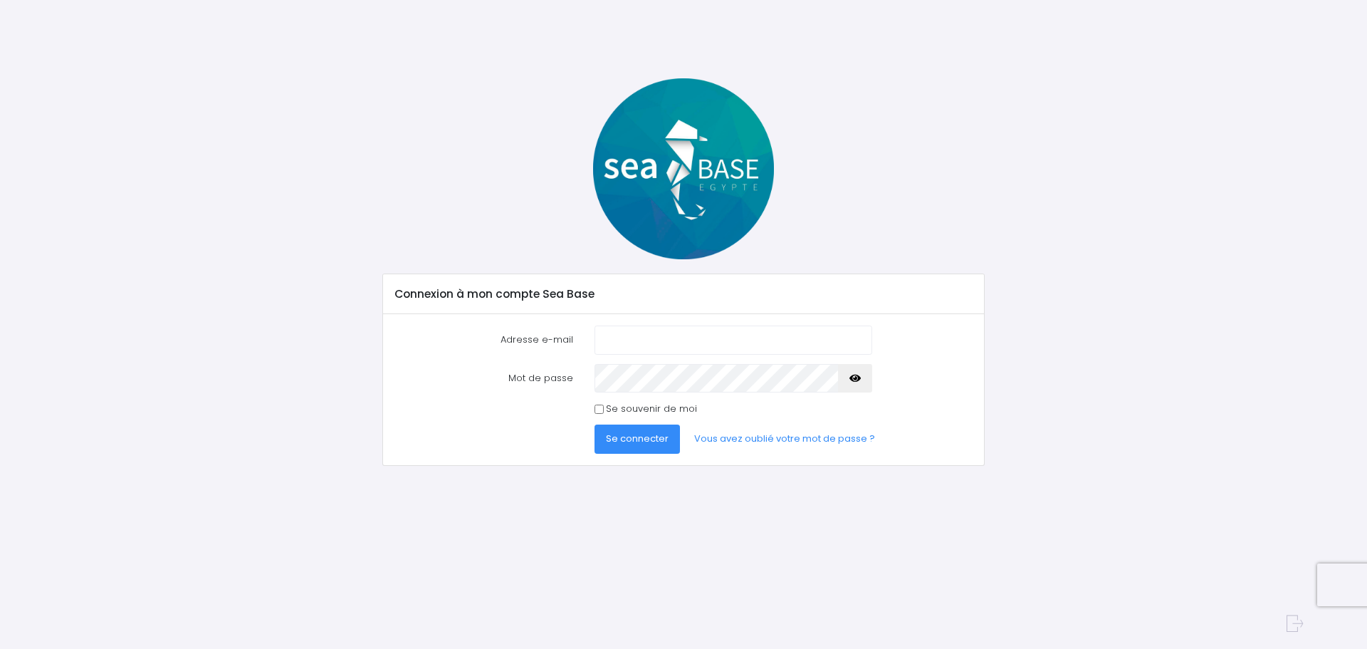
type input "[PERSON_NAME][EMAIL_ADDRESS][DOMAIN_NAME]"
click at [657, 442] on span "Se connecter" at bounding box center [637, 439] width 63 height 14
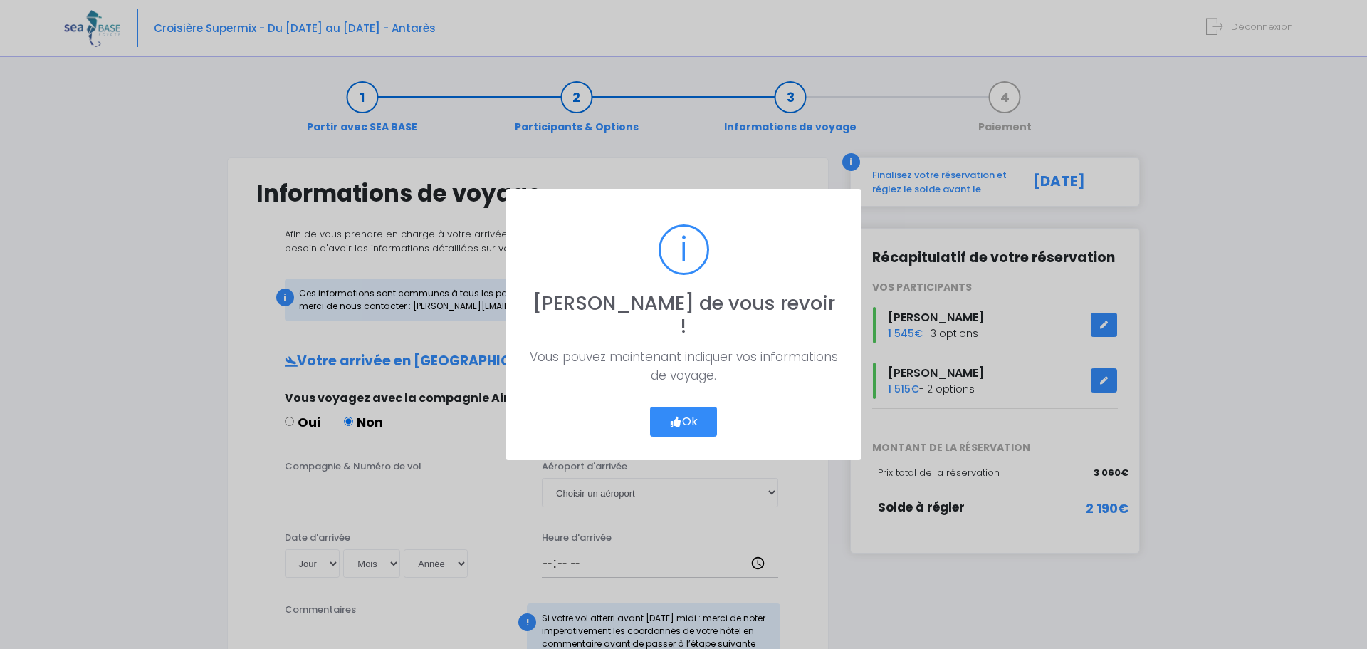
click at [695, 407] on button "Ok" at bounding box center [683, 422] width 67 height 30
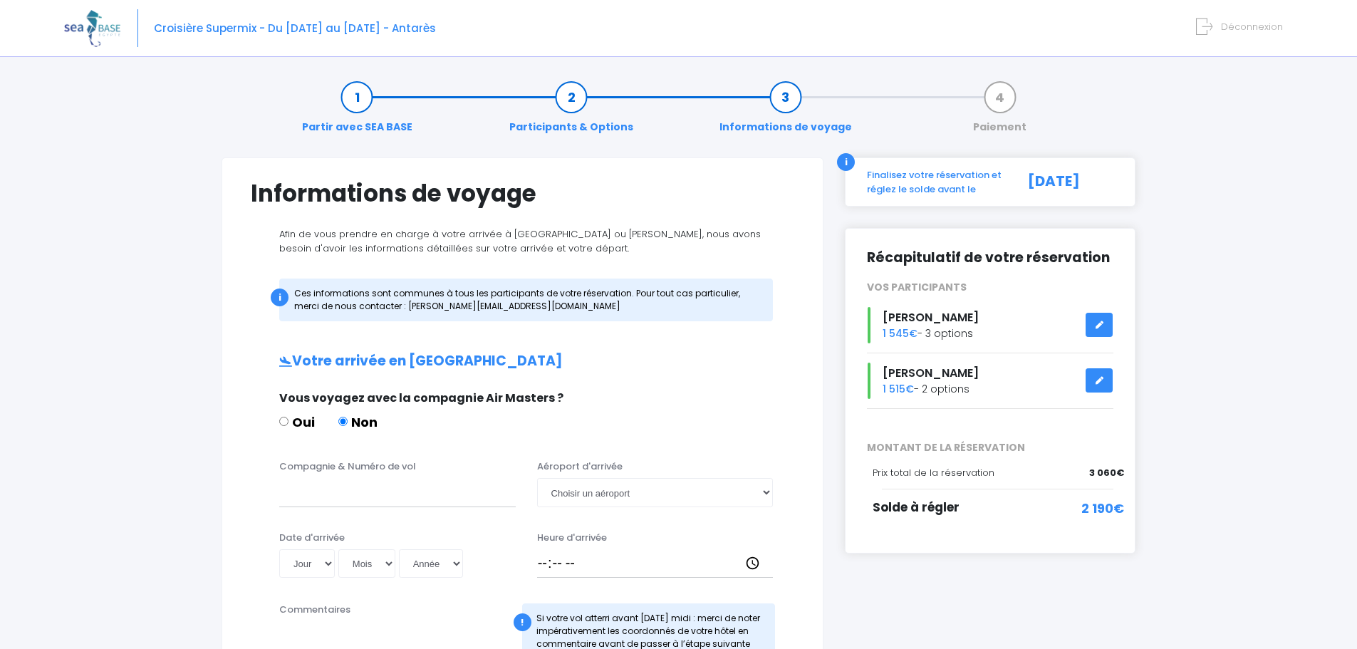
scroll to position [142, 0]
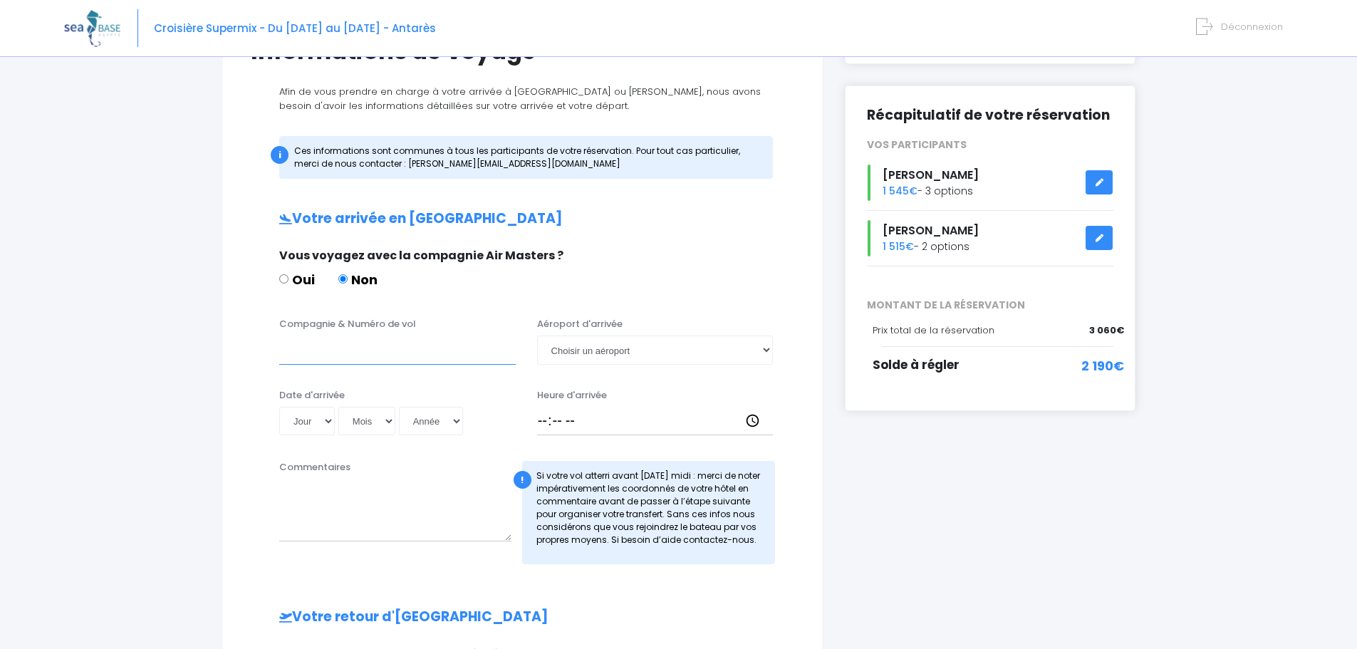
click at [390, 341] on input "Compagnie & Numéro de vol" at bounding box center [397, 349] width 236 height 28
paste input "Turkish"
click at [288, 352] on input "Turkish" at bounding box center [397, 349] width 236 height 28
paste input "Airlines"
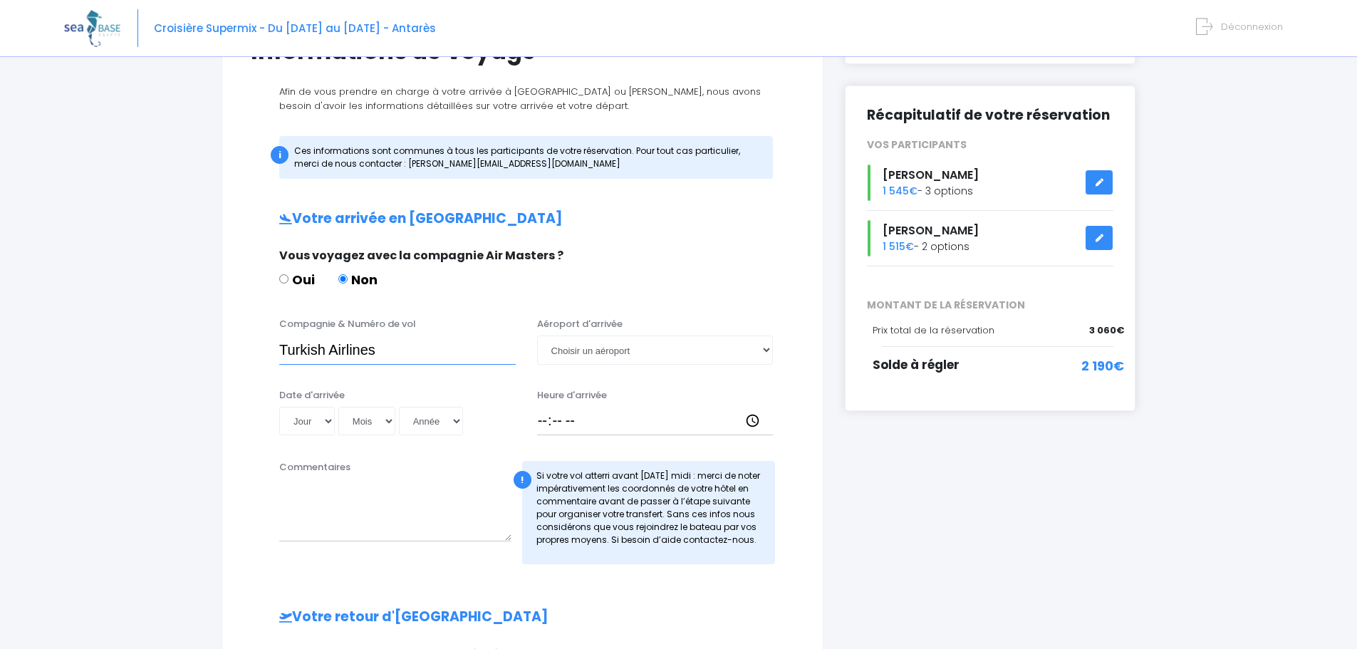
type input "Turkish Airlines"
click at [611, 347] on select "Choisir un aéroport Hurghada Marsa Alam" at bounding box center [655, 349] width 236 height 28
select select "Hurghada"
click at [537, 335] on select "Choisir un aéroport Hurghada Marsa Alam" at bounding box center [655, 349] width 236 height 28
click at [308, 422] on select "Jour 01 02 03 04 05 06 07 08 09 10 11 12 13 14 15 16 17 18 19 20 21 22 23 24 25…" at bounding box center [307, 421] width 56 height 28
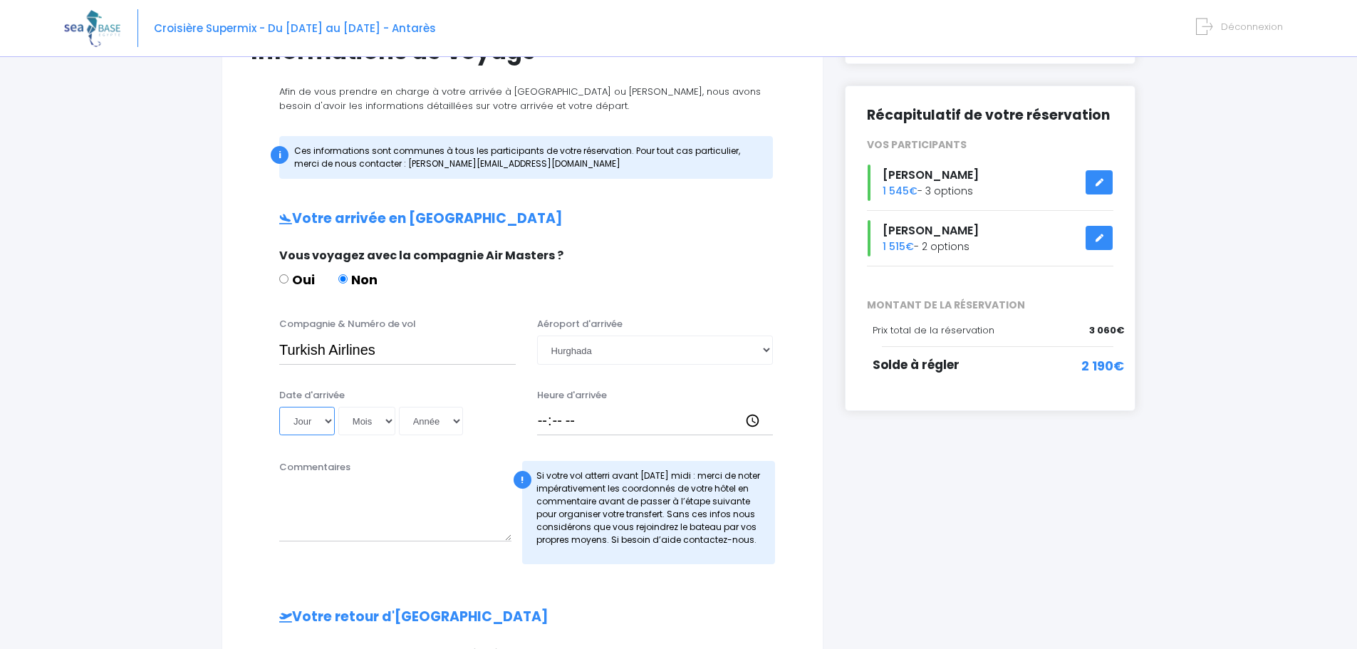
select select "25"
click at [279, 407] on select "Jour 01 02 03 04 05 06 07 08 09 10 11 12 13 14 15 16 17 18 19 20 21 22 23 24 25…" at bounding box center [307, 421] width 56 height 28
click at [366, 419] on select "Mois 01 02 03 04 05 06 07 08 09 10 11 12" at bounding box center [366, 421] width 57 height 28
select select "10"
click at [338, 407] on select "Mois 01 02 03 04 05 06 07 08 09 10 11 12" at bounding box center [366, 421] width 57 height 28
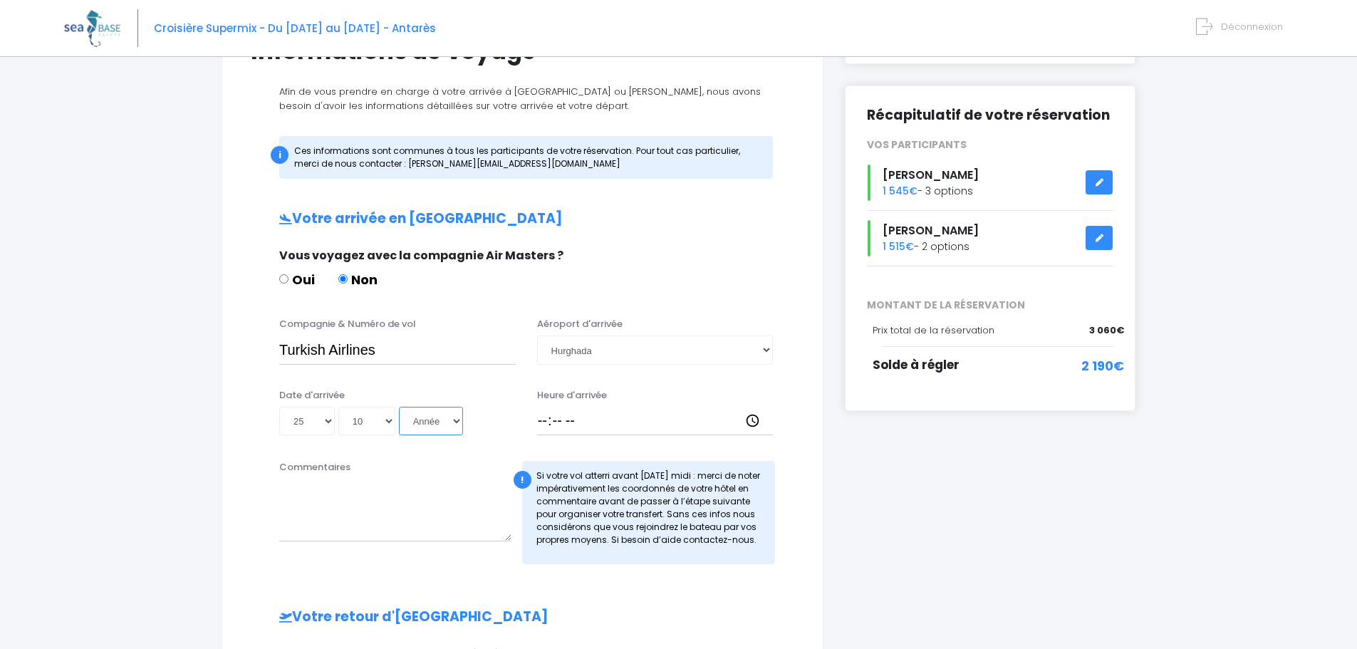
click at [424, 419] on select "Année 2045 2044 2043 2042 2041 2040 2039 2038 2037 2036 2035 2034 2033 2032 203…" at bounding box center [431, 421] width 64 height 28
select select "2045"
click at [399, 407] on select "Année 2045 2044 2043 2042 2041 2040 2039 2038 2037 2036 2035 2034 2033 2032 203…" at bounding box center [431, 421] width 64 height 28
type input "2045-10-25"
click at [429, 417] on select "Année 2045 2044 2043 2042 2041 2040 2039 2038 2037 2036 2035 2034 2033 2032 203…" at bounding box center [431, 421] width 64 height 28
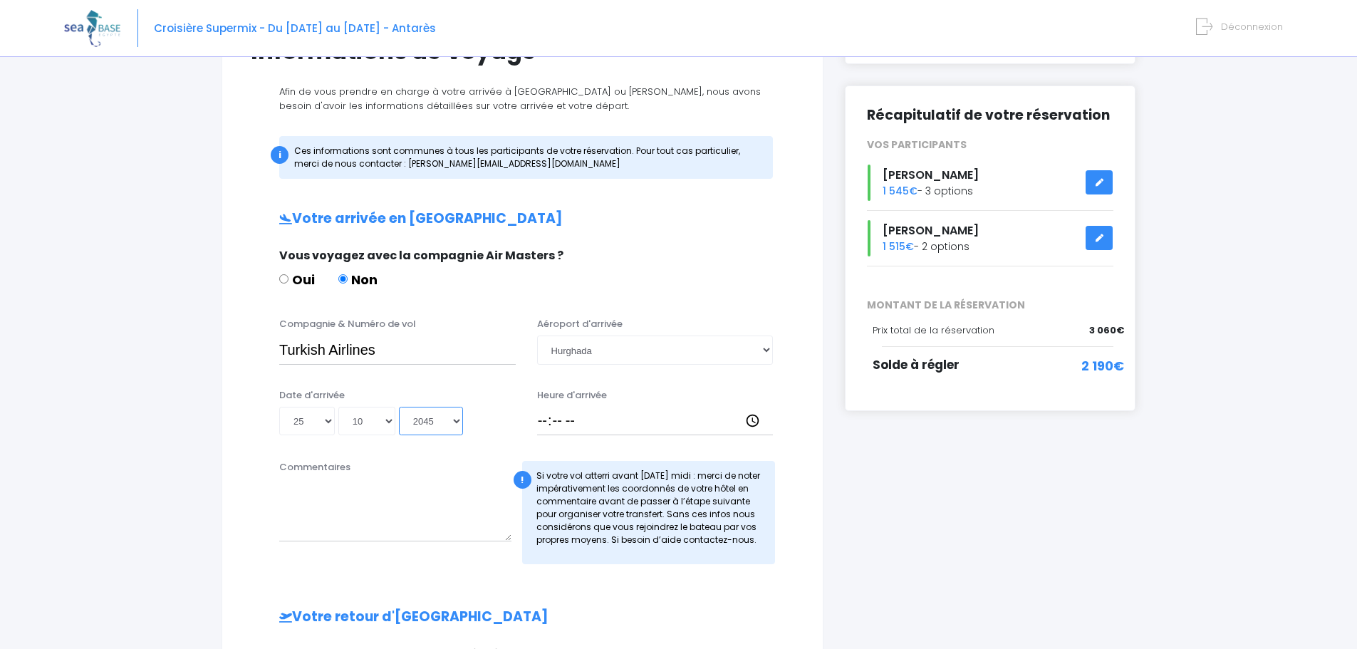
select select "2025"
click at [399, 407] on select "Année 2045 2044 2043 2042 2041 2040 2039 2038 2037 2036 2035 2034 2033 2032 203…" at bounding box center [431, 421] width 64 height 28
type input "2025-10-25"
click at [438, 463] on div "Commentaires" at bounding box center [395, 512] width 254 height 104
click at [560, 406] on div "Heure d'arrivée" at bounding box center [655, 412] width 258 height 48
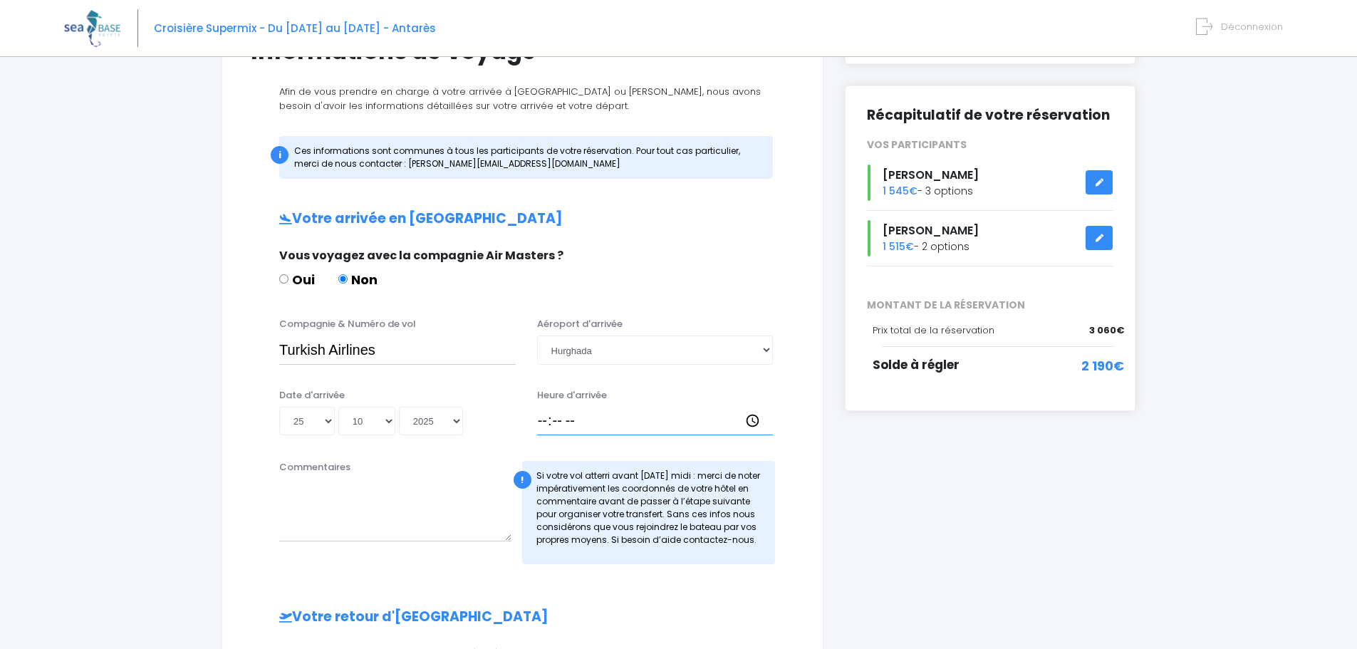
click at [553, 418] on input "Heure d'arrivée" at bounding box center [655, 421] width 236 height 28
click at [536, 421] on div "Heure d'arrivée" at bounding box center [655, 412] width 258 height 48
click at [538, 421] on input "Heure d'arrivée" at bounding box center [655, 421] width 236 height 28
type input "04:50"
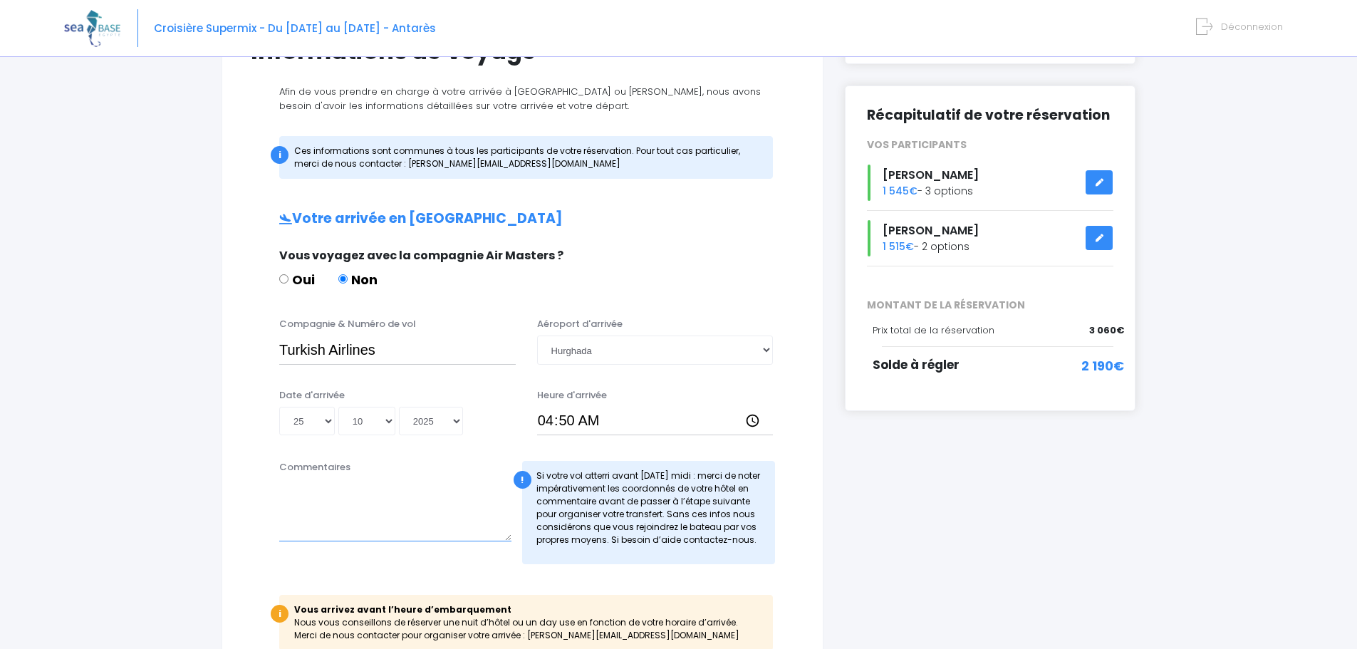
click at [444, 533] on textarea "Commentaires" at bounding box center [395, 510] width 232 height 63
paste textarea "TK702"
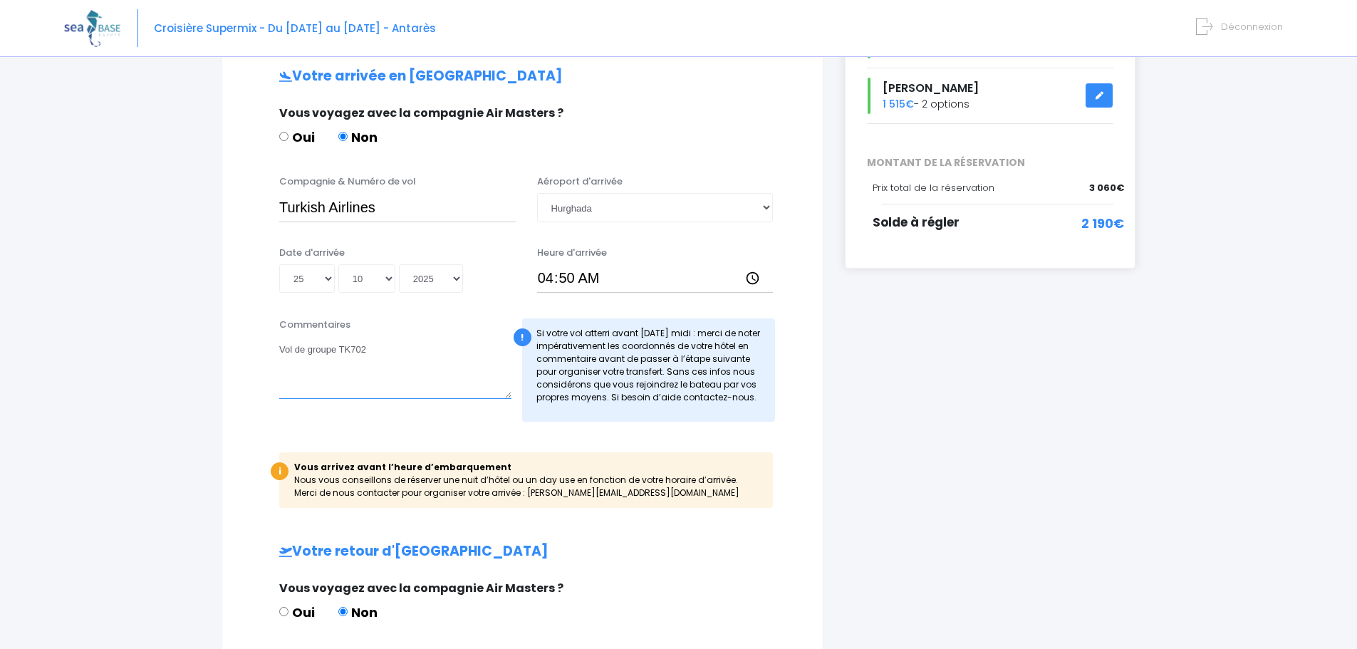
scroll to position [427, 0]
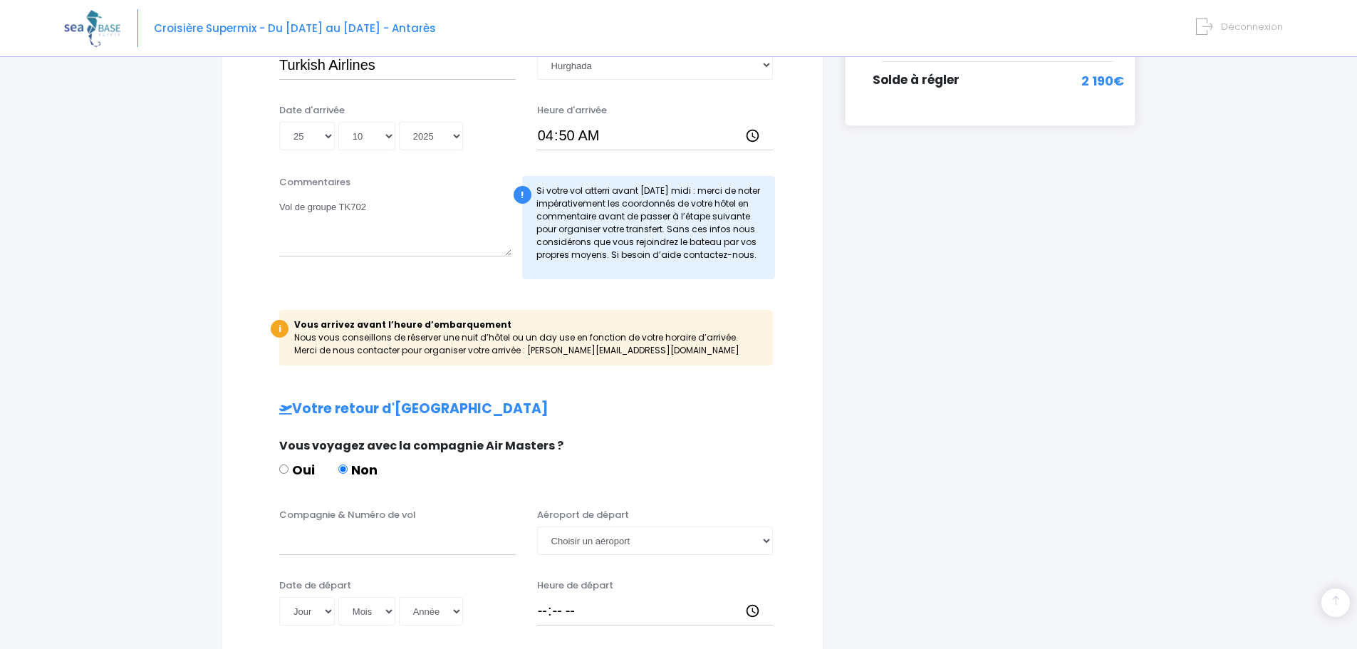
drag, startPoint x: 585, startPoint y: 203, endPoint x: 737, endPoint y: 264, distance: 164.2
click at [736, 261] on div "! Si votre vol atterri avant samedi midi : merci de noter impérativement les co…" at bounding box center [649, 227] width 254 height 103
click at [737, 264] on div "! Si votre vol atterri avant samedi midi : merci de noter impérativement les co…" at bounding box center [649, 227] width 254 height 103
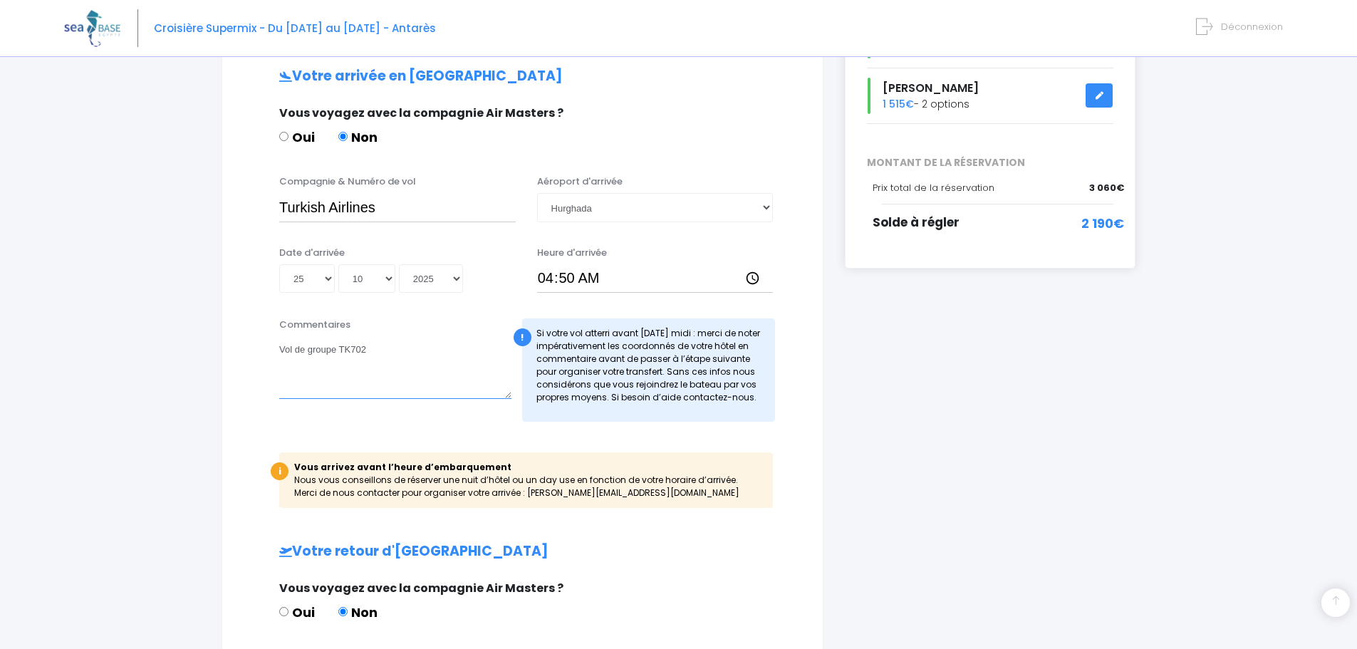
drag, startPoint x: 377, startPoint y: 345, endPoint x: 340, endPoint y: 348, distance: 37.1
click at [340, 348] on textarea "Vol de groupe TK702" at bounding box center [395, 367] width 232 height 63
type textarea "Vol de groupe"
click at [408, 204] on input "Turkish Airlines" at bounding box center [397, 207] width 236 height 28
paste input "TK702"
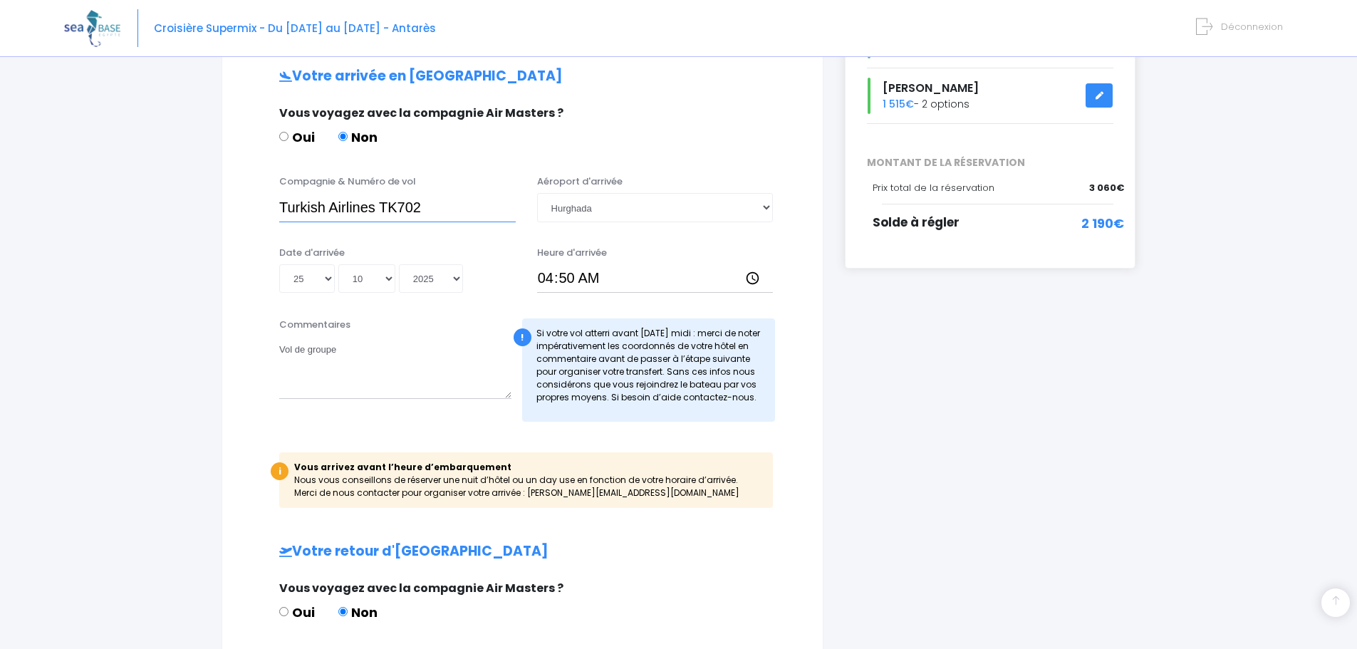
type input "Turkish Airlines TK702"
click at [359, 345] on textarea "Vol de groupe" at bounding box center [395, 367] width 232 height 63
drag, startPoint x: 359, startPoint y: 359, endPoint x: 343, endPoint y: 358, distance: 16.4
click at [343, 358] on textarea "Vol de groupe" at bounding box center [395, 367] width 232 height 63
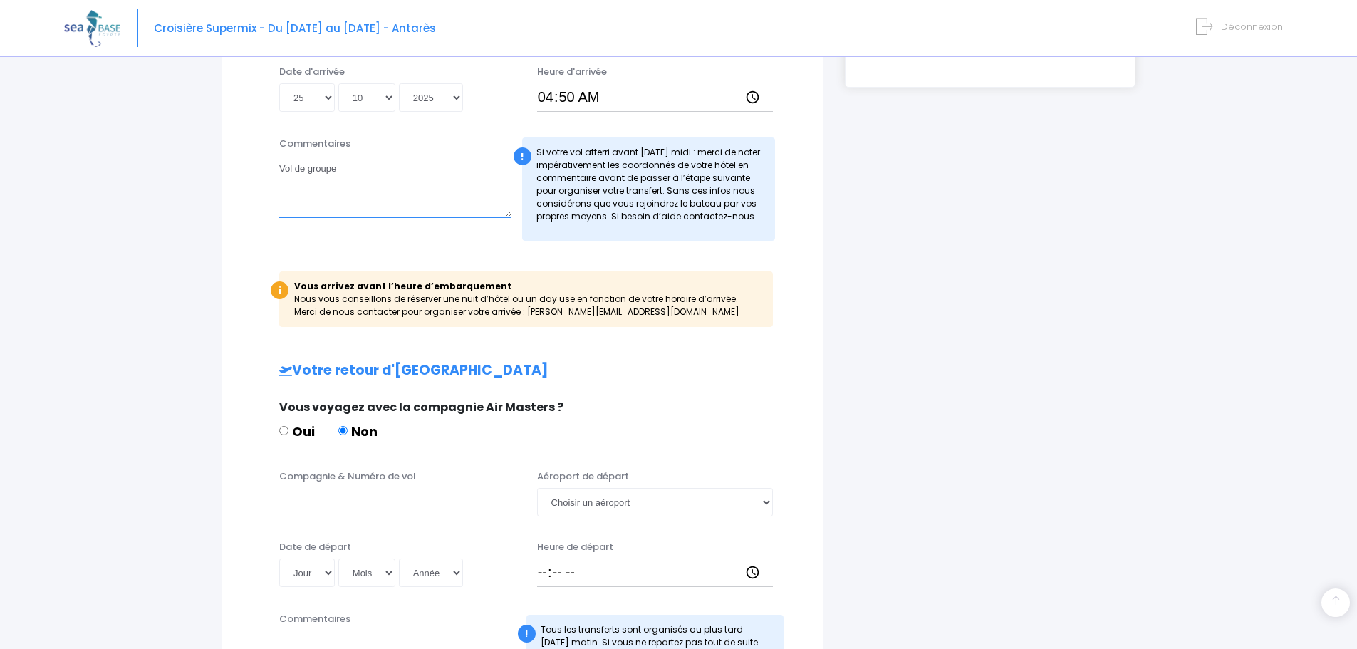
scroll to position [323, 0]
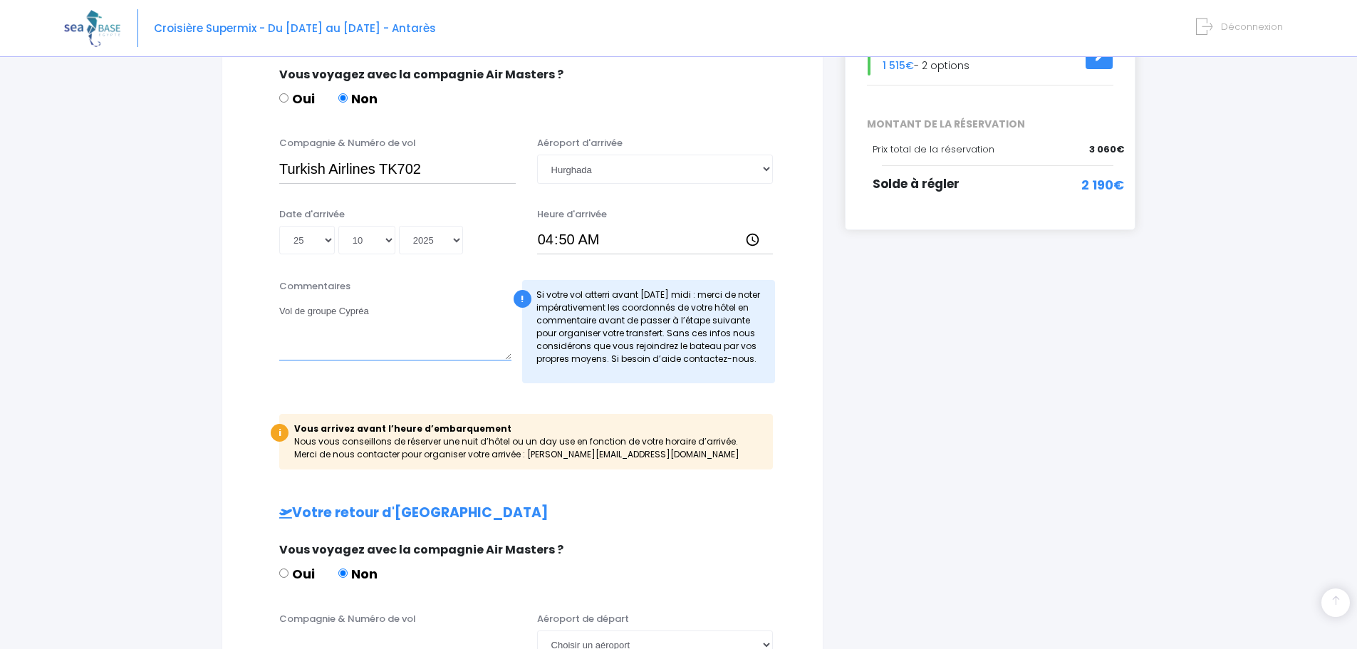
click at [336, 310] on textarea "Vol de groupe Cypréa" at bounding box center [395, 329] width 232 height 63
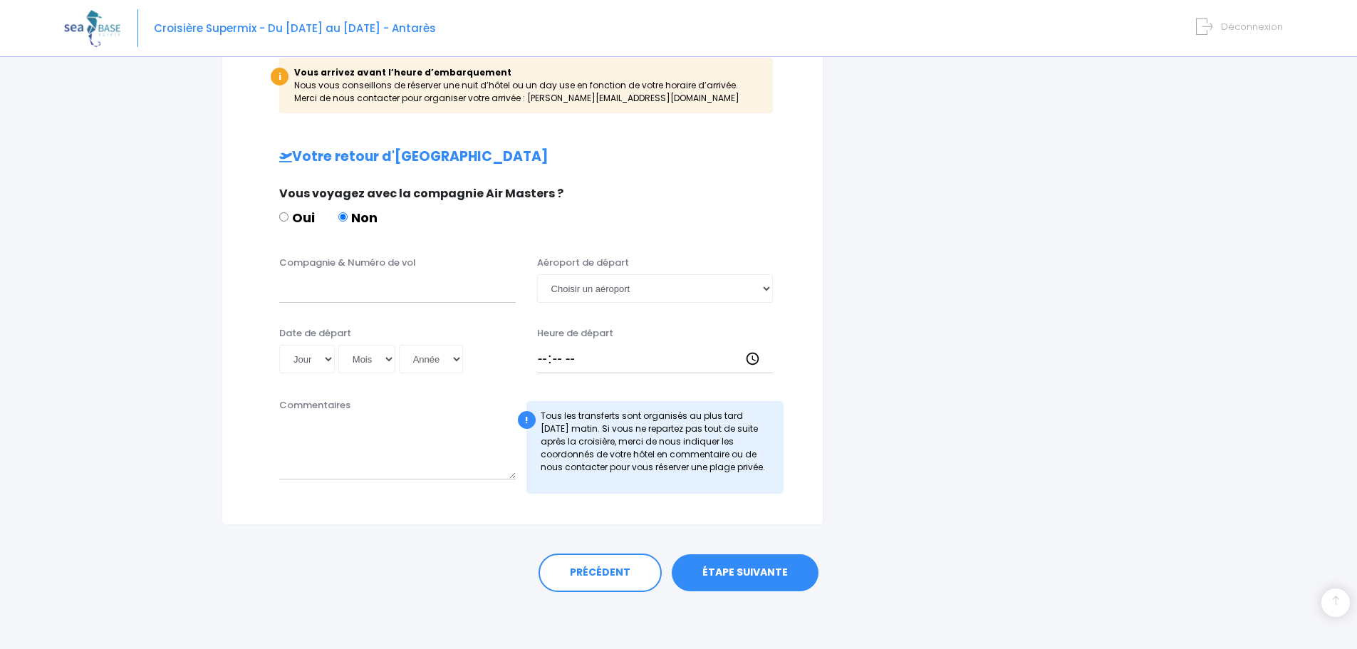
type textarea "Vol de groupe du Cypréa"
click at [345, 287] on input "Compagnie & Numéro de vol" at bounding box center [397, 288] width 236 height 28
paste input "TK702"
type input "TK702"
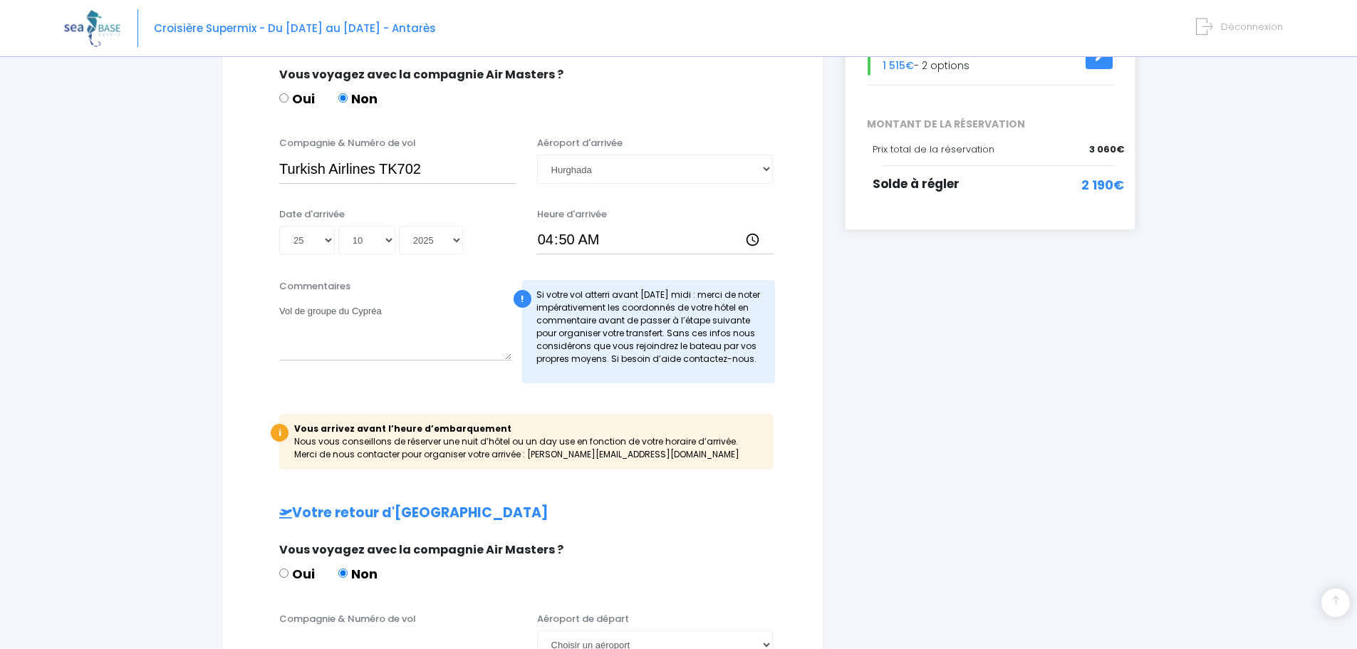
scroll to position [252, 0]
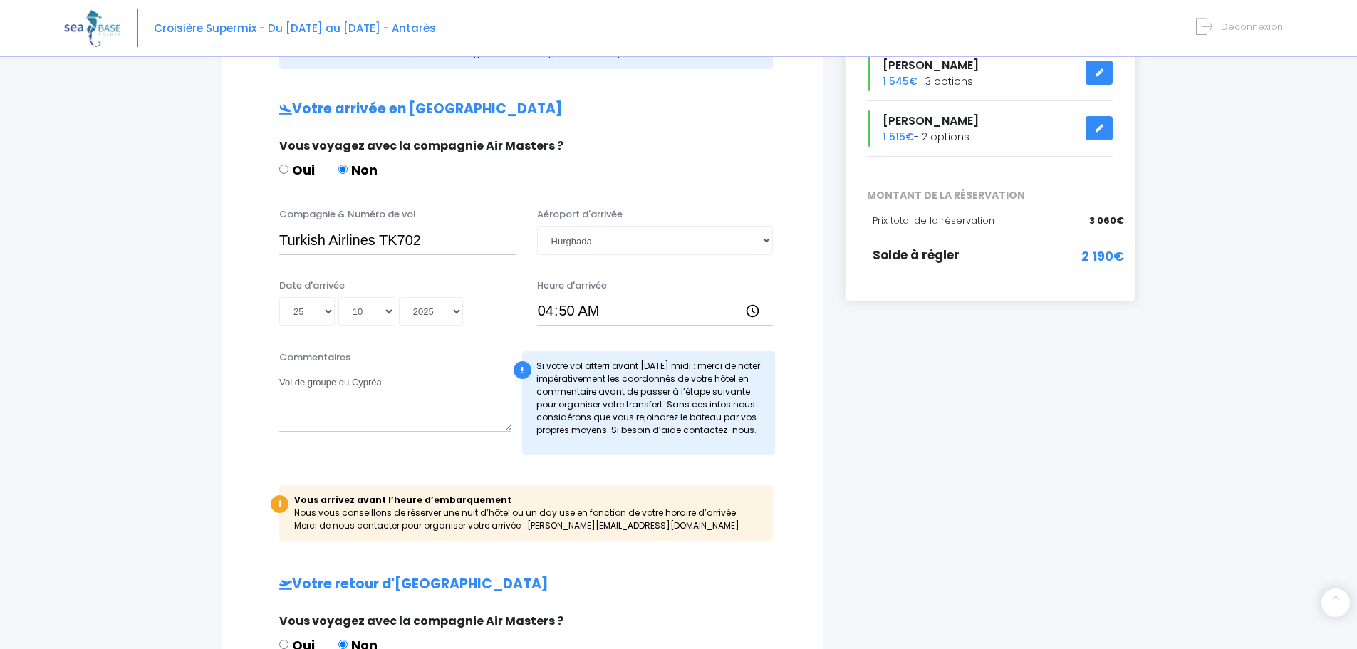
drag, startPoint x: 276, startPoint y: 240, endPoint x: 368, endPoint y: 242, distance: 91.9
click at [350, 241] on div "Compagnie & Numéro de vol Turkish Airlines TK702" at bounding box center [397, 230] width 258 height 47
drag, startPoint x: 374, startPoint y: 242, endPoint x: 211, endPoint y: 232, distance: 162.7
click at [211, 232] on div "Informations de voyage Afin de vous prendre en charge à votre arrivée à Hurghad…" at bounding box center [522, 428] width 623 height 1047
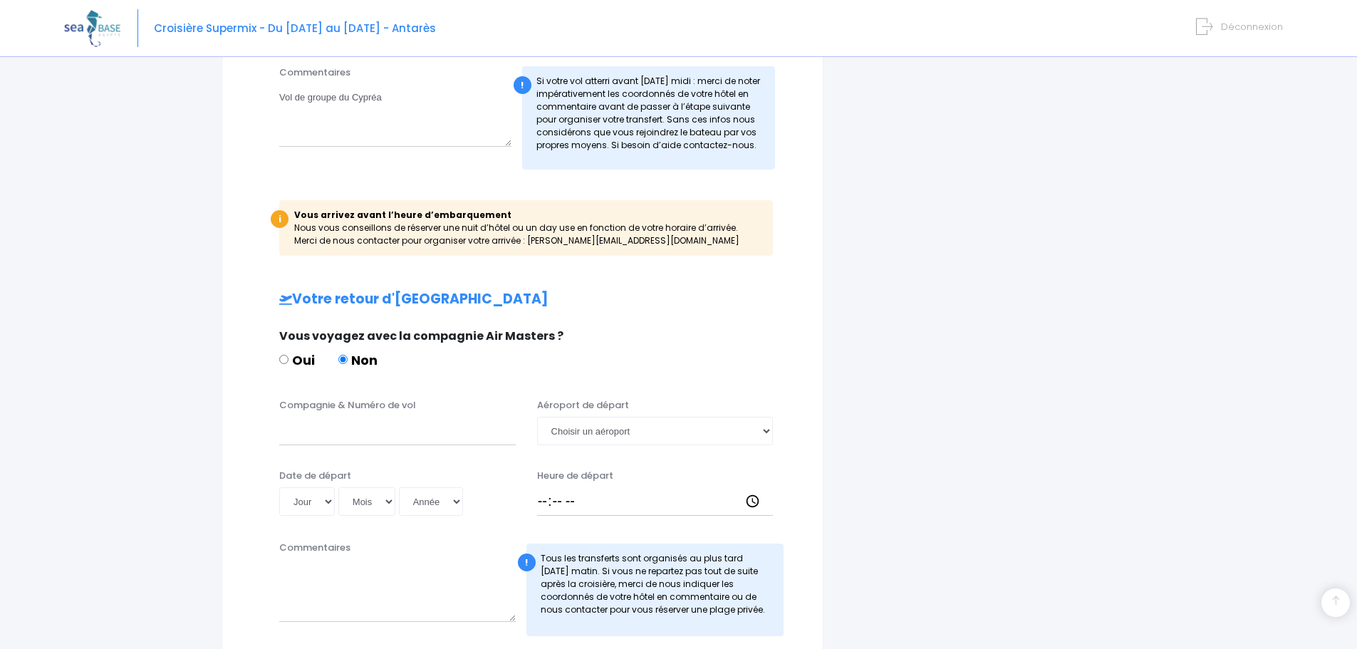
scroll to position [608, 0]
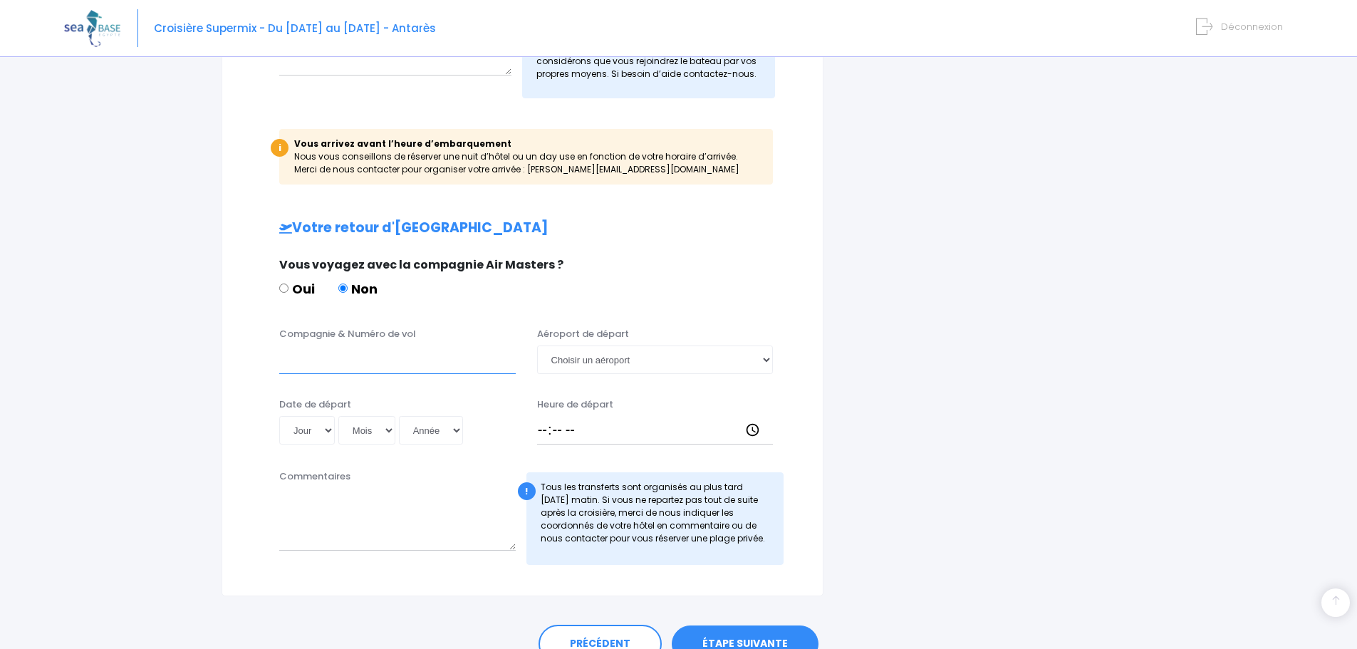
click at [363, 364] on input "Compagnie & Numéro de vol" at bounding box center [397, 359] width 236 height 28
paste input "Turkish Airlines"
click at [380, 355] on input "Turkish Airlines" at bounding box center [397, 359] width 236 height 28
paste input "TK703"
type input "Turkish Airlines TK703"
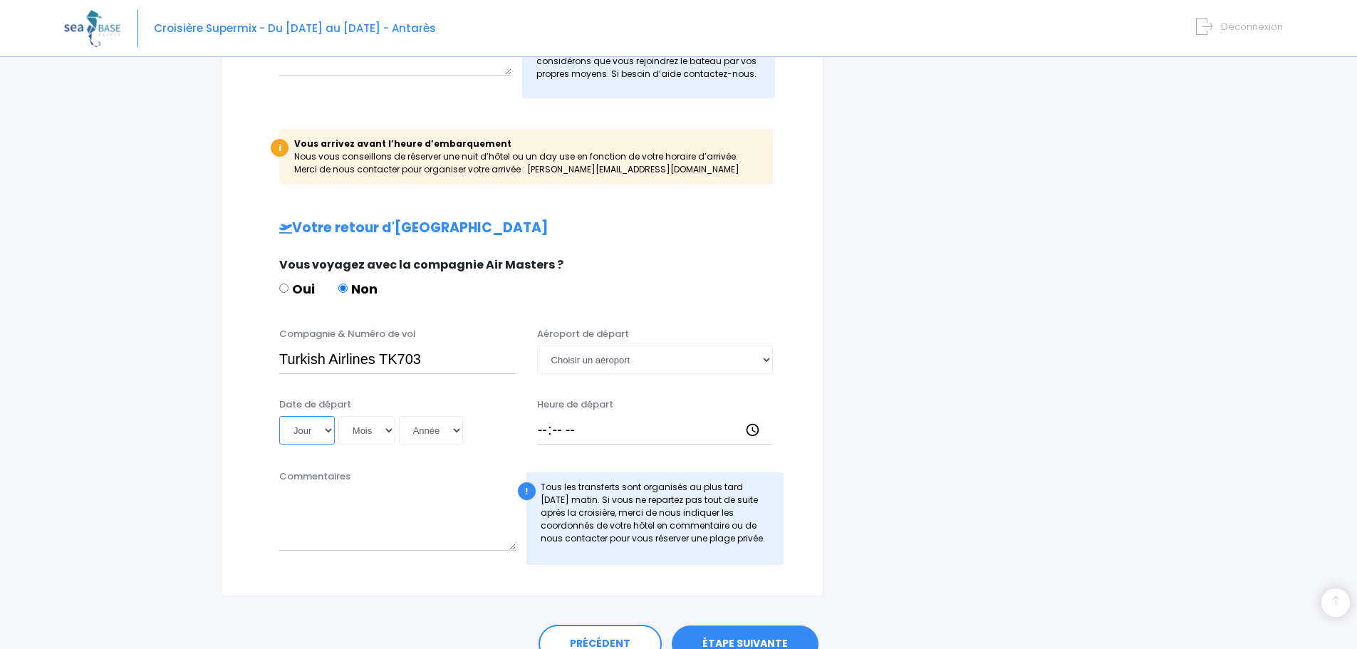
click at [319, 430] on select "Jour 01 02 03 04 05 06 07 08 09 10 11 12 13 14 15 16 17 18 19 20 21 22 23 24 25…" at bounding box center [307, 430] width 56 height 28
select select "01"
click at [279, 416] on select "Jour 01 02 03 04 05 06 07 08 09 10 11 12 13 14 15 16 17 18 19 20 21 22 23 24 25…" at bounding box center [307, 430] width 56 height 28
click at [372, 417] on select "Mois 01 02 03 04 05 06 07 08 09 10 11 12" at bounding box center [366, 430] width 57 height 28
select select "11"
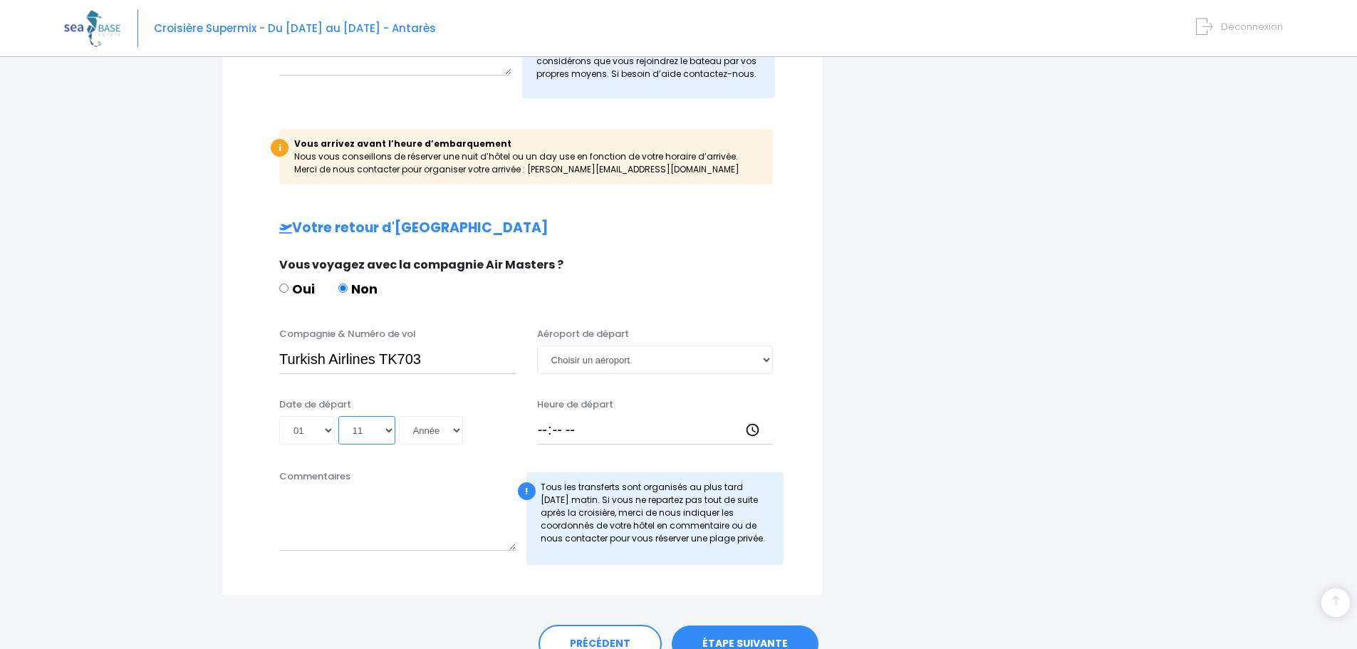
click at [338, 416] on select "Mois 01 02 03 04 05 06 07 08 09 10 11 12" at bounding box center [366, 430] width 57 height 28
click at [438, 429] on select "Année 2045 2044 2043 2042 2041 2040 2039 2038 2037 2036 2035 2034 2033 2032 203…" at bounding box center [431, 430] width 64 height 28
select select "2025"
click at [399, 416] on select "Année 2045 2044 2043 2042 2041 2040 2039 2038 2037 2036 2035 2034 2033 2032 203…" at bounding box center [431, 430] width 64 height 28
type input "2025-11-01"
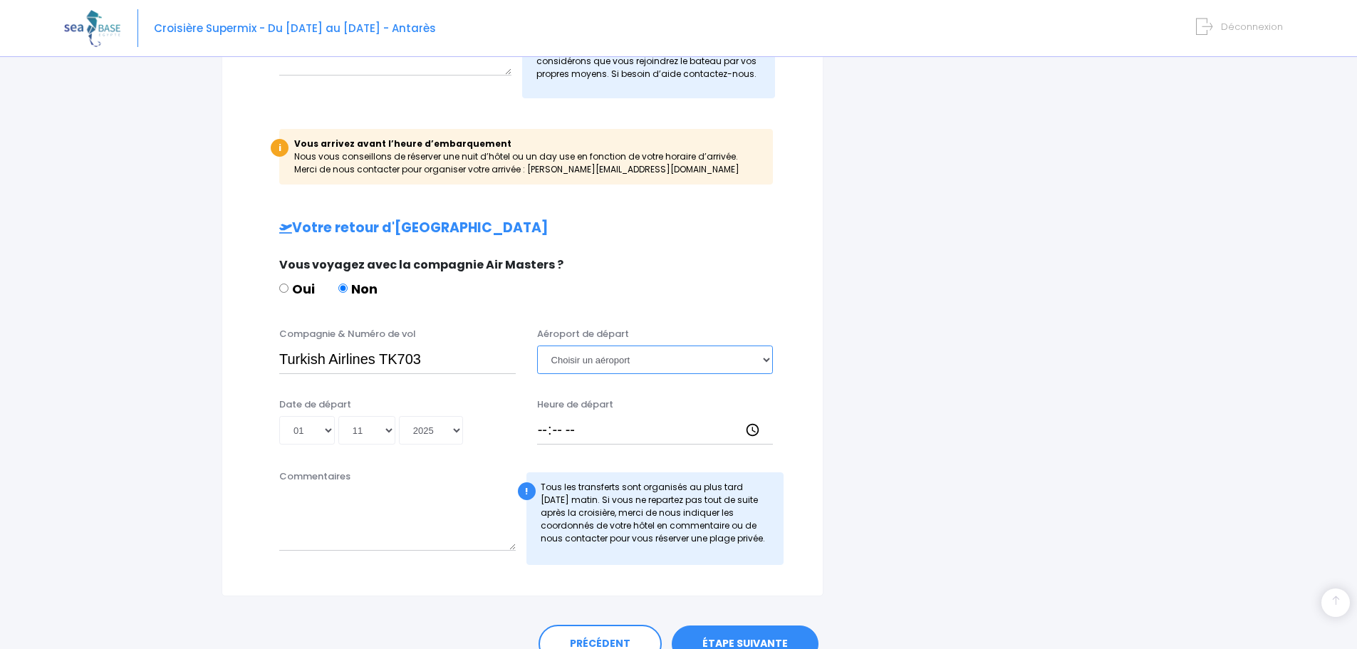
click at [605, 358] on select "Choisir un aéroport Hurghada Marsa Alam" at bounding box center [655, 359] width 236 height 28
select select "Hurghada"
click at [537, 345] on select "Choisir un aéroport Hurghada Marsa Alam" at bounding box center [655, 359] width 236 height 28
click at [569, 419] on input "Heure de départ" at bounding box center [655, 430] width 236 height 28
type input "05:15"
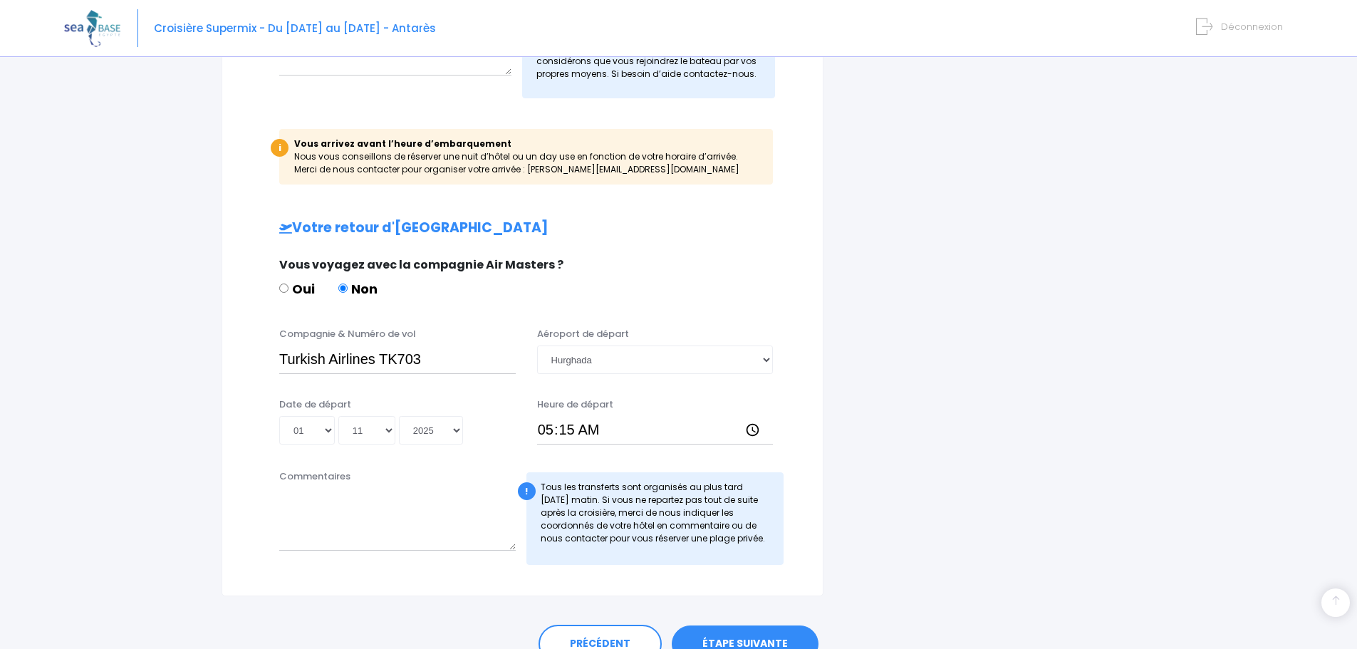
click at [909, 372] on div "i Finalisez votre réservation et réglez le solde avant le 25/08/2025 Récapitula…" at bounding box center [990, 72] width 312 height 1047
click at [337, 543] on textarea "Commentaires" at bounding box center [397, 519] width 236 height 63
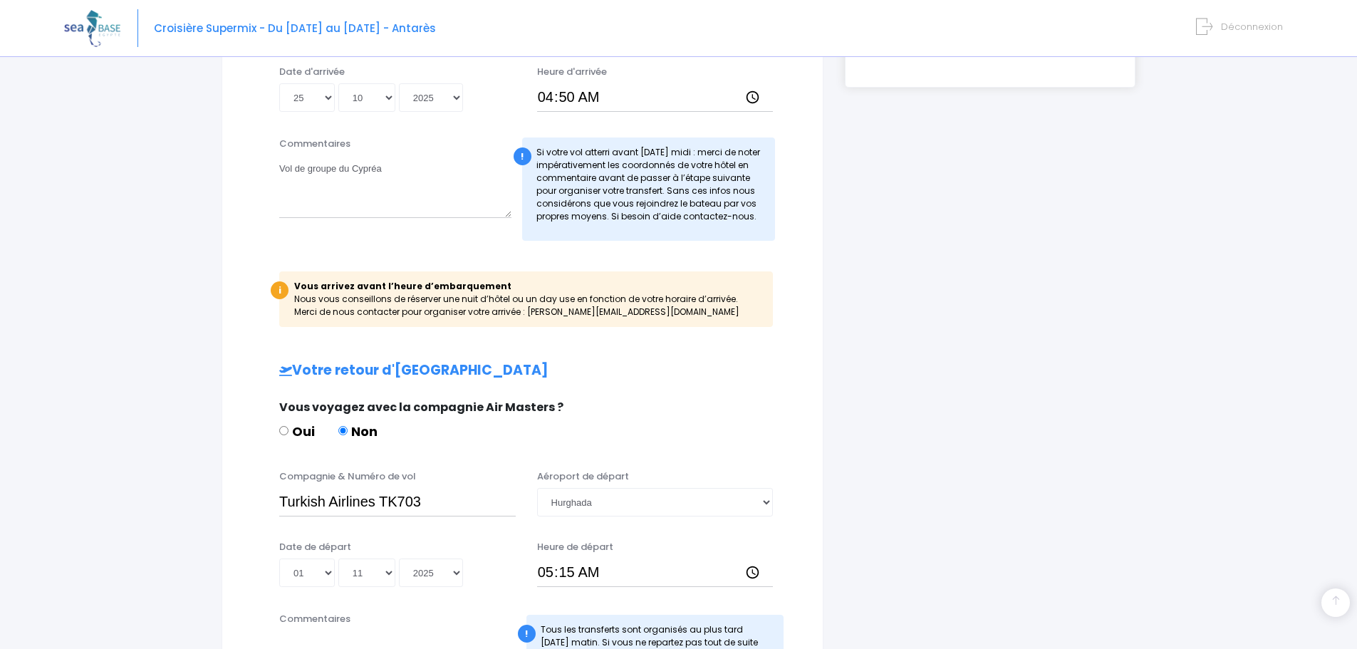
scroll to position [395, 0]
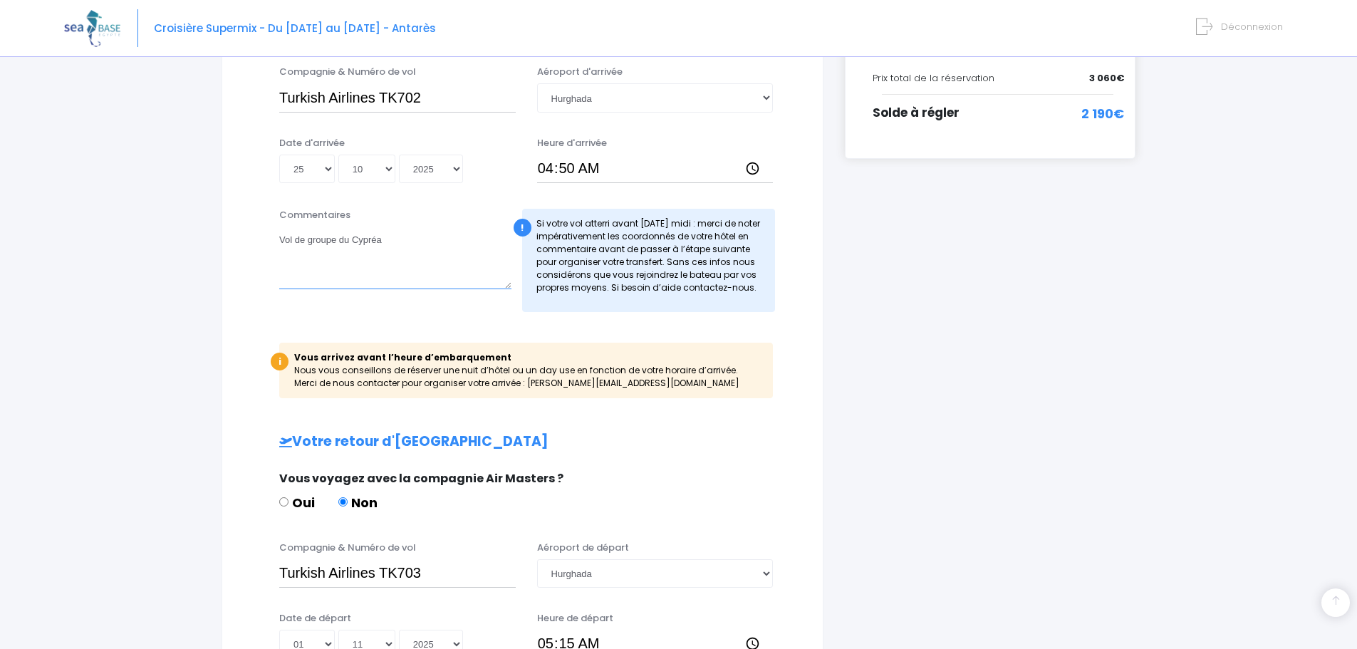
drag, startPoint x: 399, startPoint y: 244, endPoint x: 236, endPoint y: 243, distance: 163.1
click at [236, 243] on div "Informations de voyage Afin de vous prendre en charge à votre arrivée à Hurghad…" at bounding box center [522, 286] width 602 height 1047
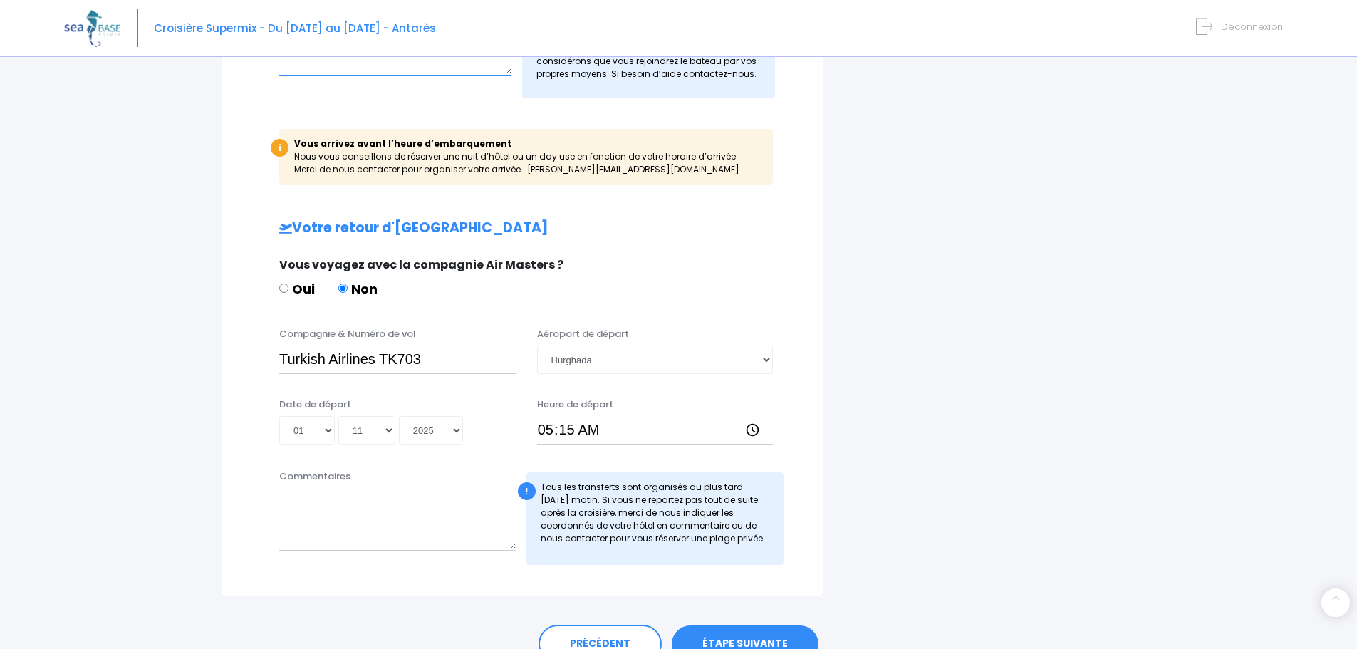
scroll to position [679, 0]
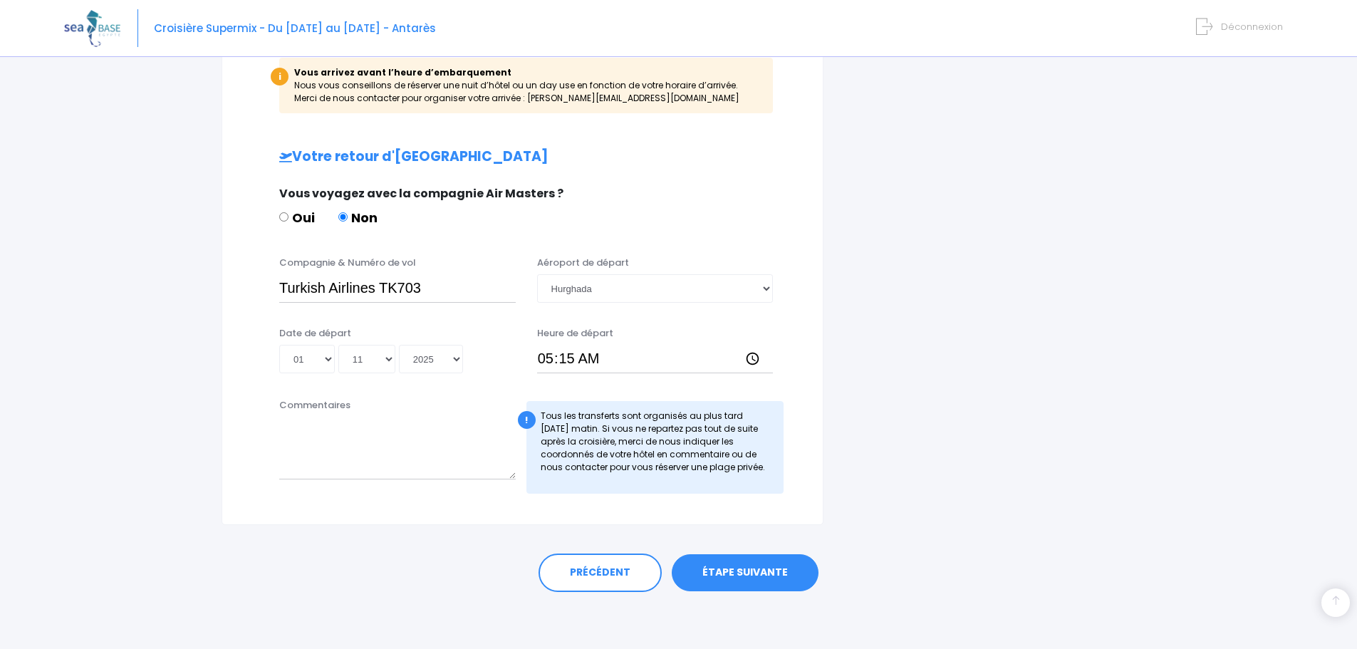
click at [350, 407] on div "Commentaires" at bounding box center [397, 445] width 258 height 95
click at [382, 430] on textarea "Commentaires" at bounding box center [397, 448] width 236 height 63
paste textarea "Vol de groupe du Cypréa"
type textarea "Vol de groupe du Cypréa"
click at [919, 387] on div "i Finalisez votre réservation et réglez le solde avant le 25/08/2025 Récapitula…" at bounding box center [990, 1] width 312 height 1047
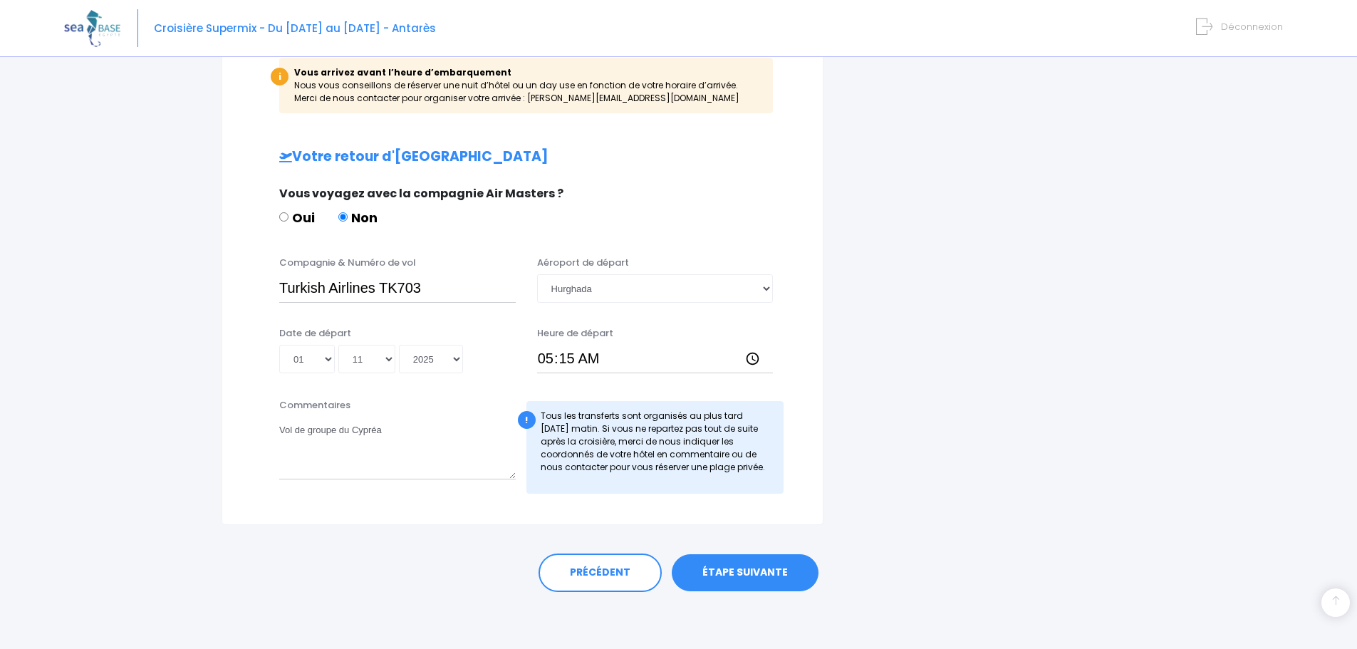
click at [746, 574] on link "ÉTAPE SUIVANTE" at bounding box center [745, 572] width 147 height 37
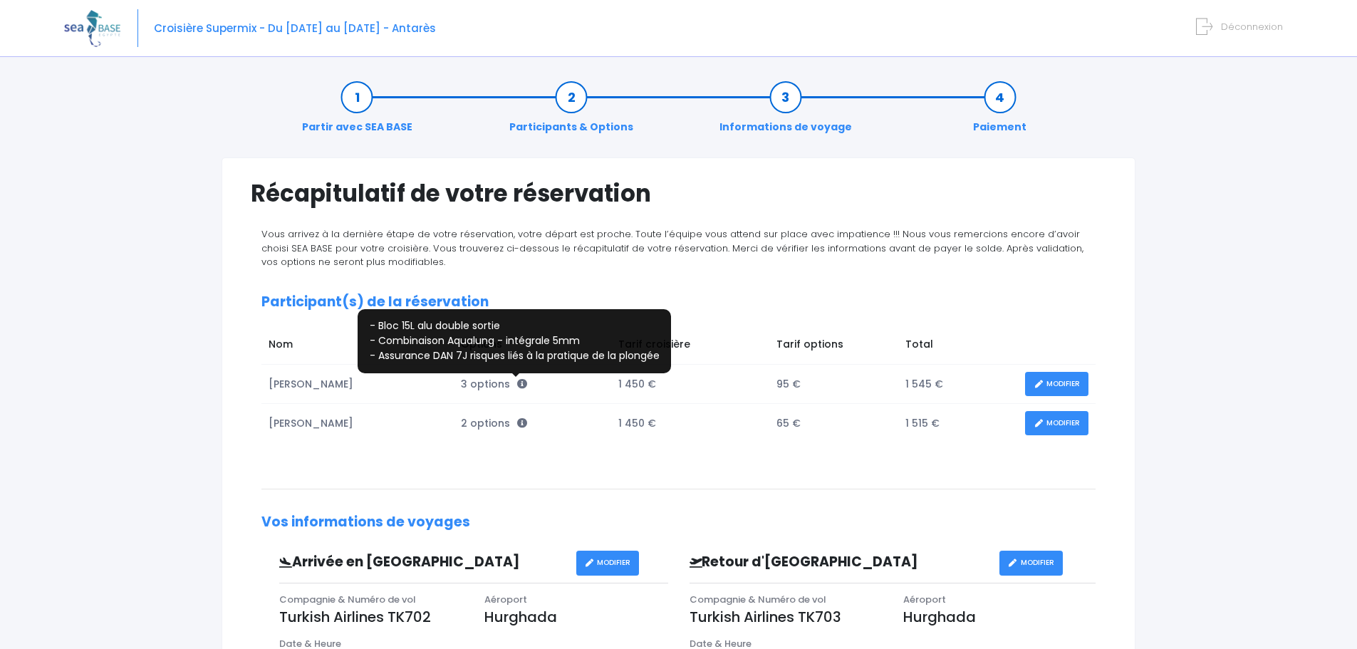
click at [517, 384] on icon at bounding box center [522, 384] width 10 height 10
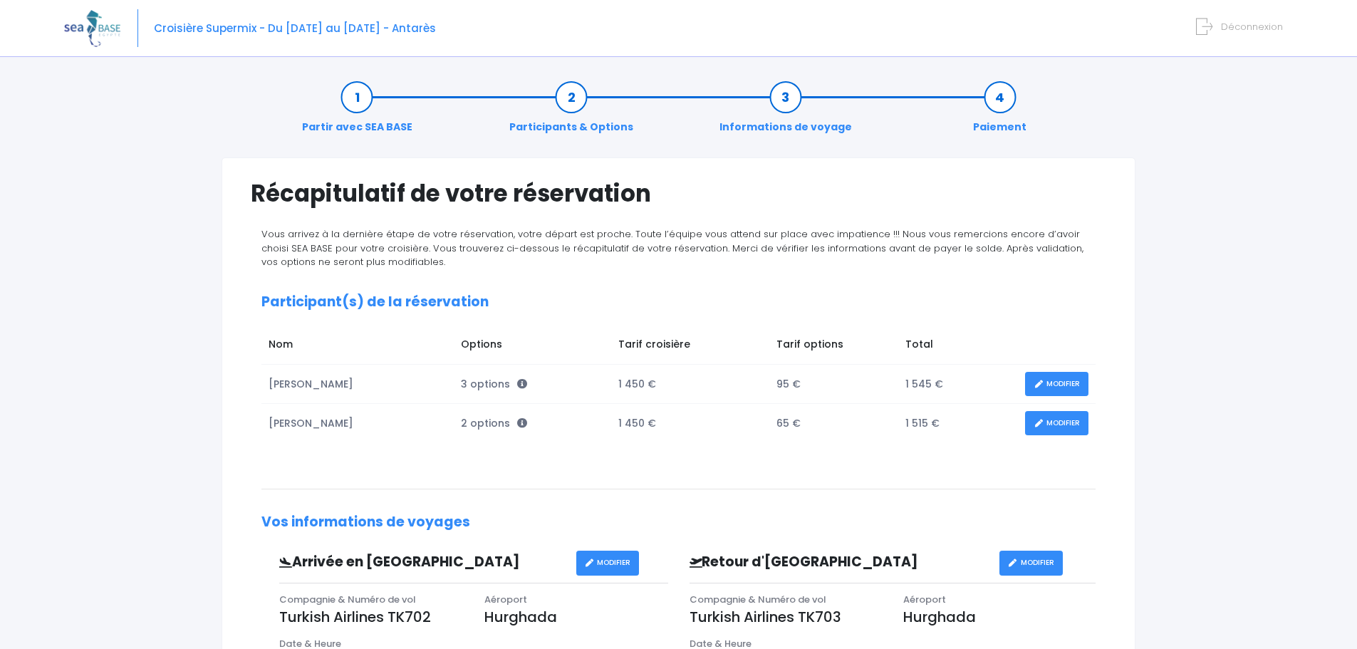
click at [1048, 373] on link "MODIFIER" at bounding box center [1056, 384] width 63 height 25
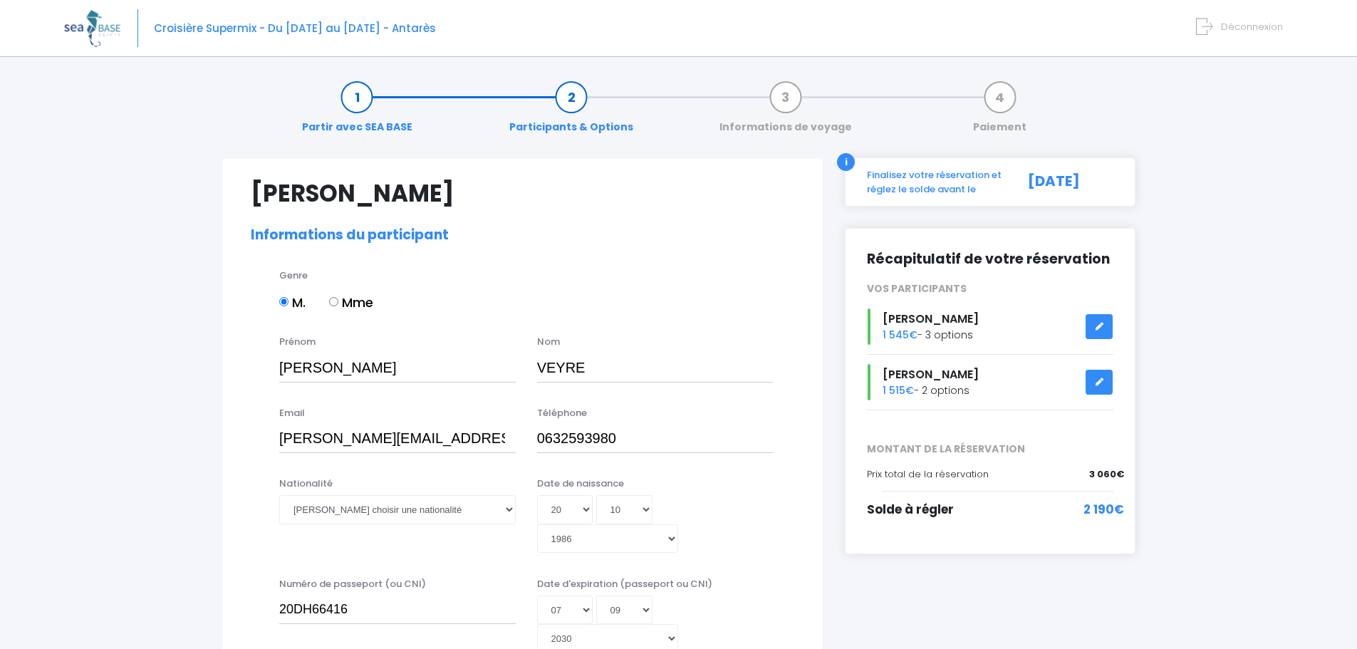
select select "N4"
select select "ML"
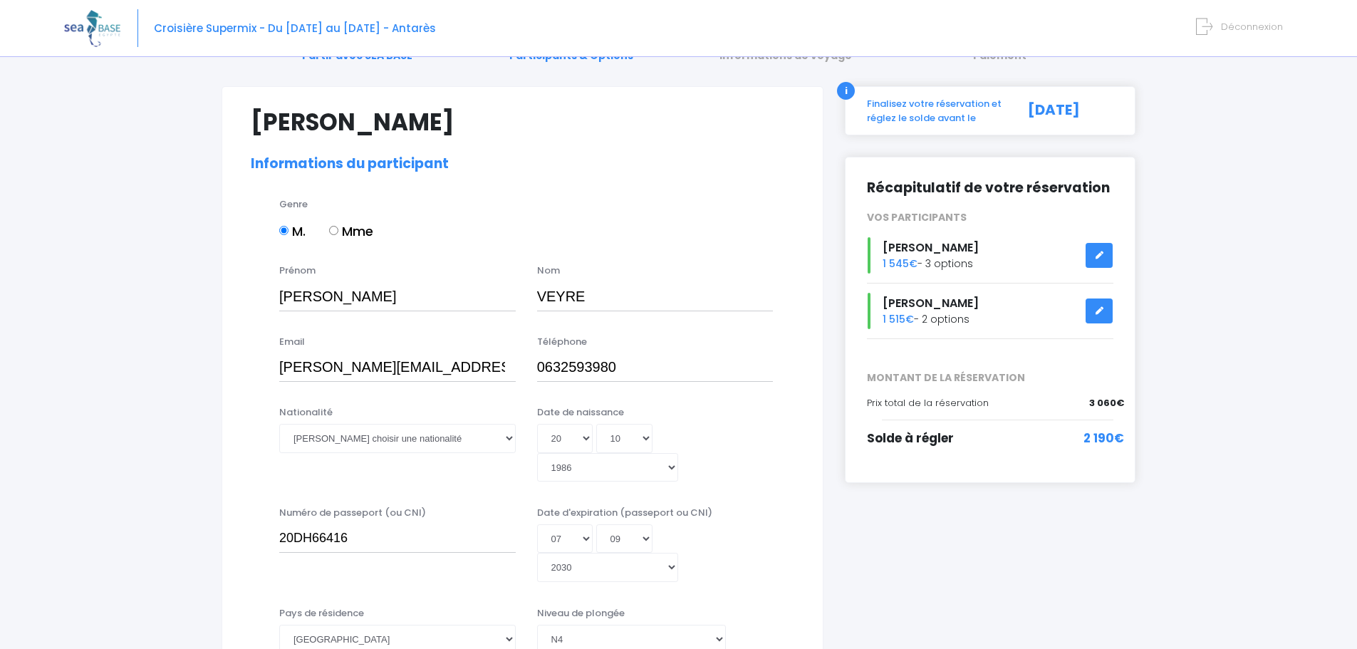
scroll to position [142, 0]
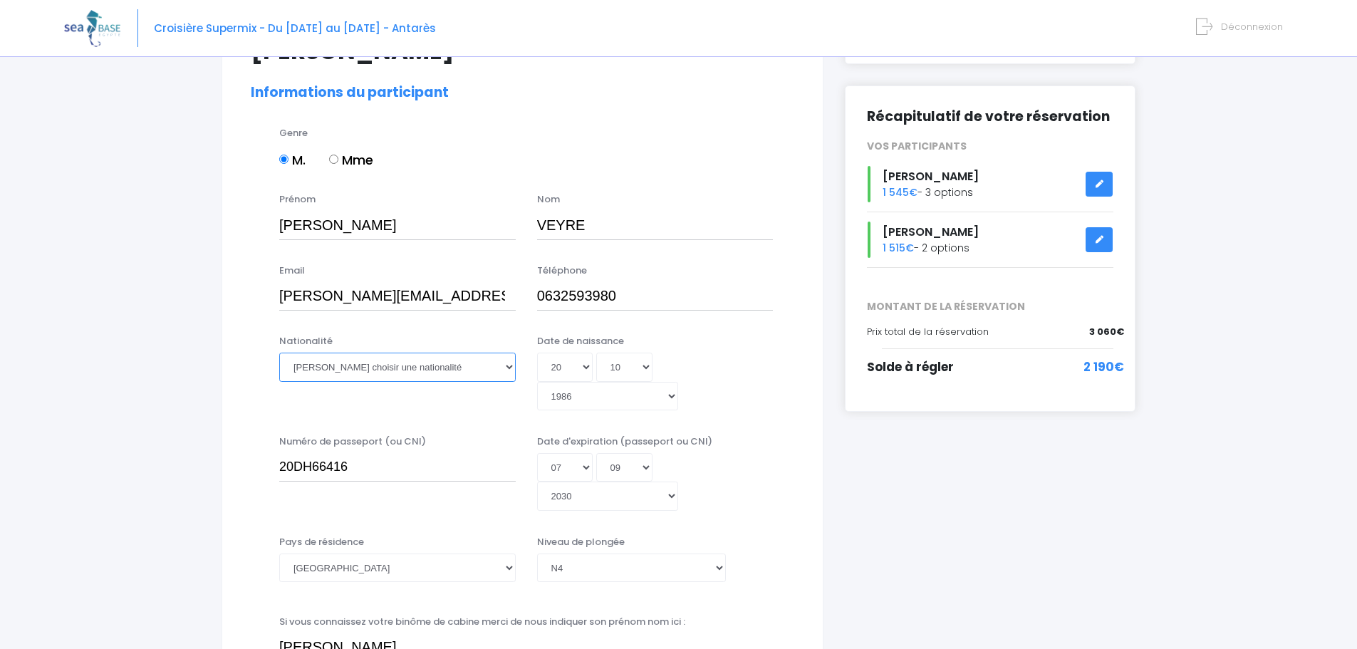
click at [447, 365] on select "Veuillez choisir une nationalité Afghane Albanaise Algerienne Allemande America…" at bounding box center [397, 366] width 236 height 28
select select "Française"
click at [279, 352] on select "Veuillez choisir une nationalité Afghane Albanaise Algerienne Allemande America…" at bounding box center [397, 366] width 236 height 28
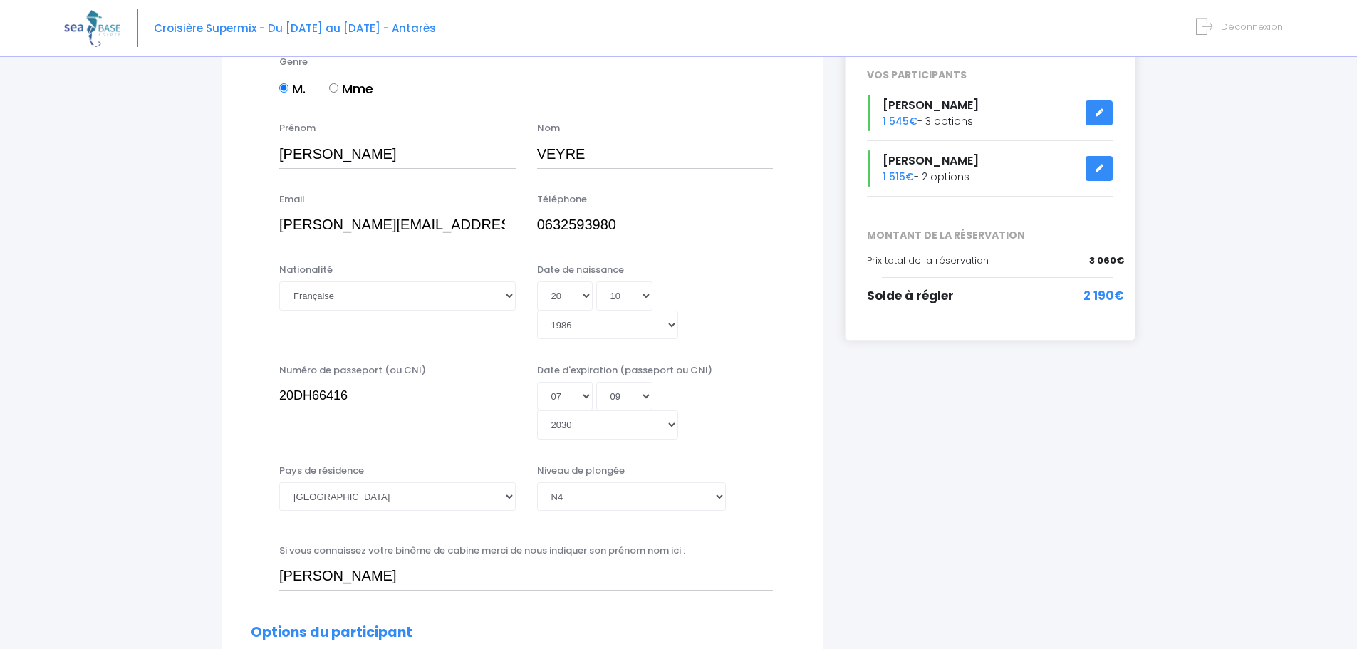
scroll to position [285, 0]
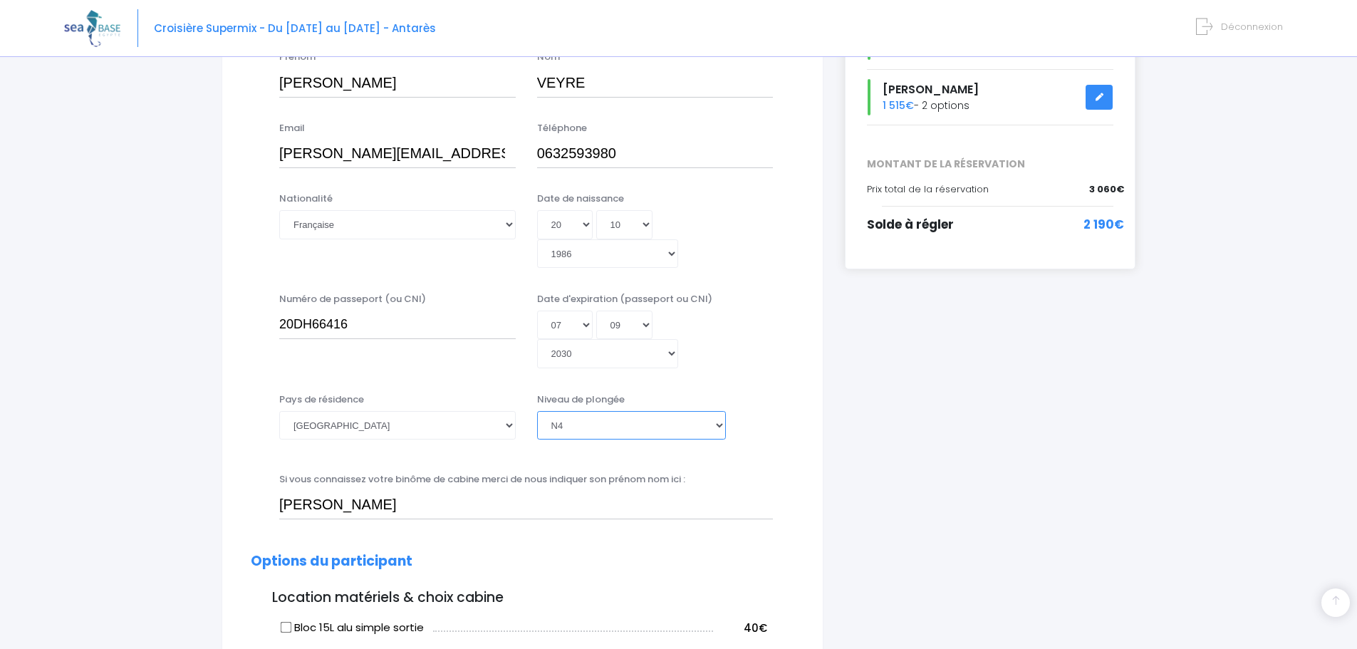
click at [724, 411] on select "Veuillez choisir un niveau de plongée Non plongeur Junior OW diver Adventure OW…" at bounding box center [631, 425] width 189 height 28
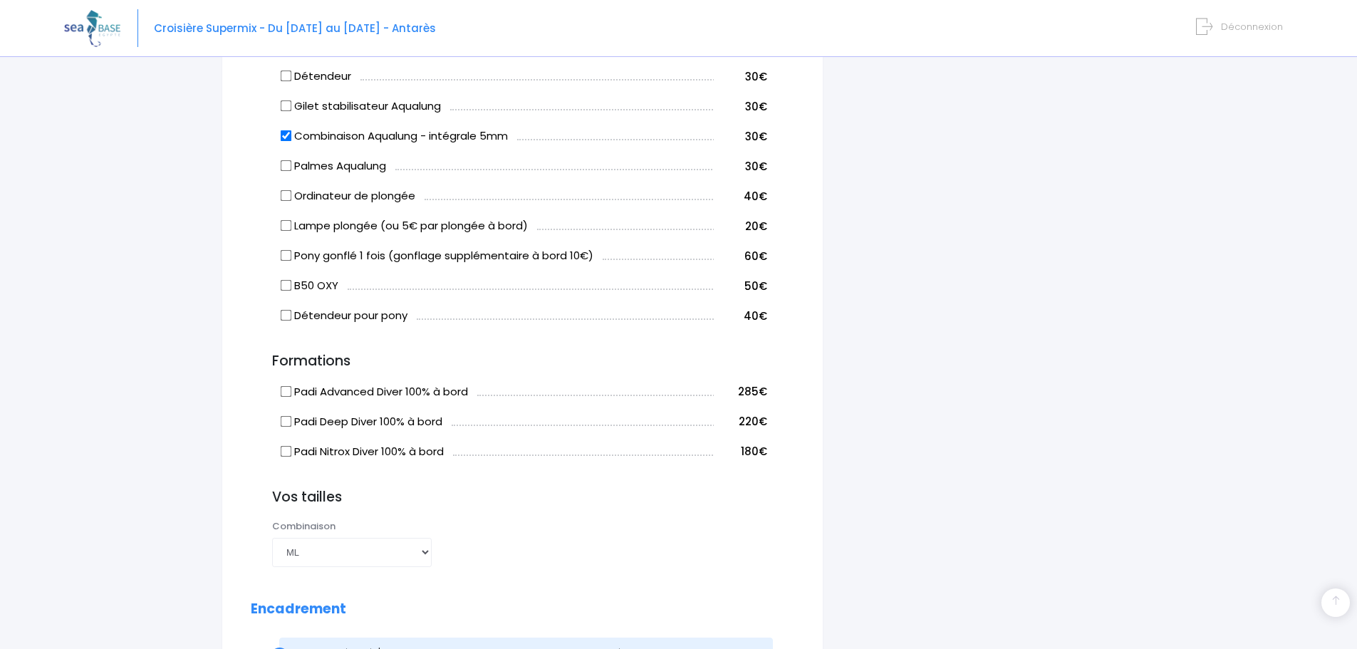
scroll to position [997, 0]
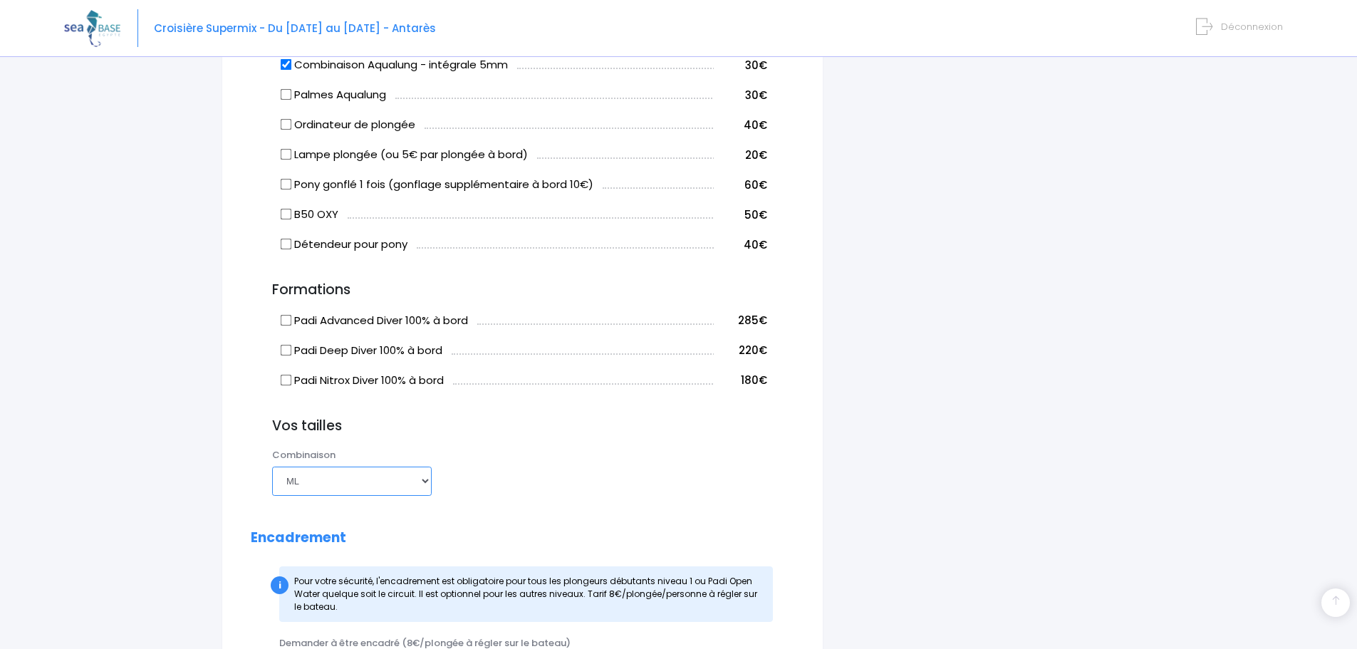
click at [412, 466] on select "Choisir une taille XS S M ML L XL XXL" at bounding box center [352, 480] width 160 height 28
click at [540, 448] on div "Palmes Choisir une taille 36/37 38/39 40/41 42/43 44/45 46/47 Combinaison Chois…" at bounding box center [532, 476] width 543 height 56
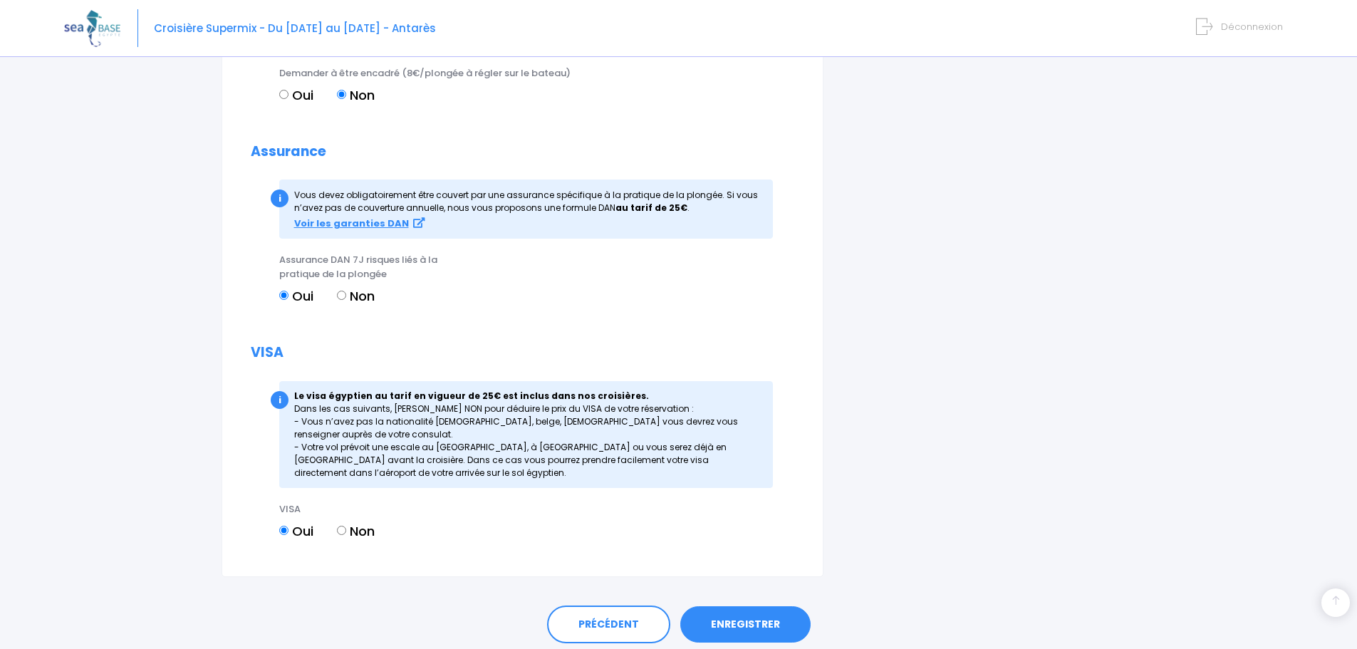
scroll to position [1570, 0]
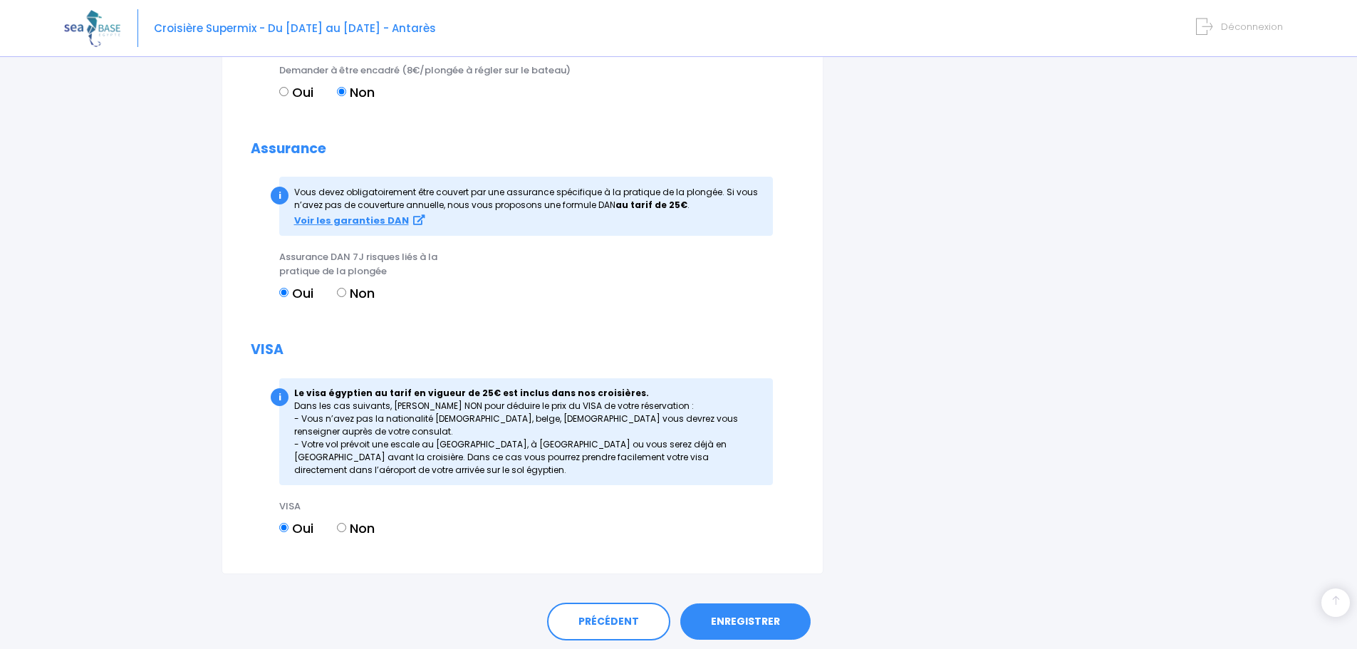
click at [754, 603] on link "ENREGISTRER" at bounding box center [745, 621] width 130 height 37
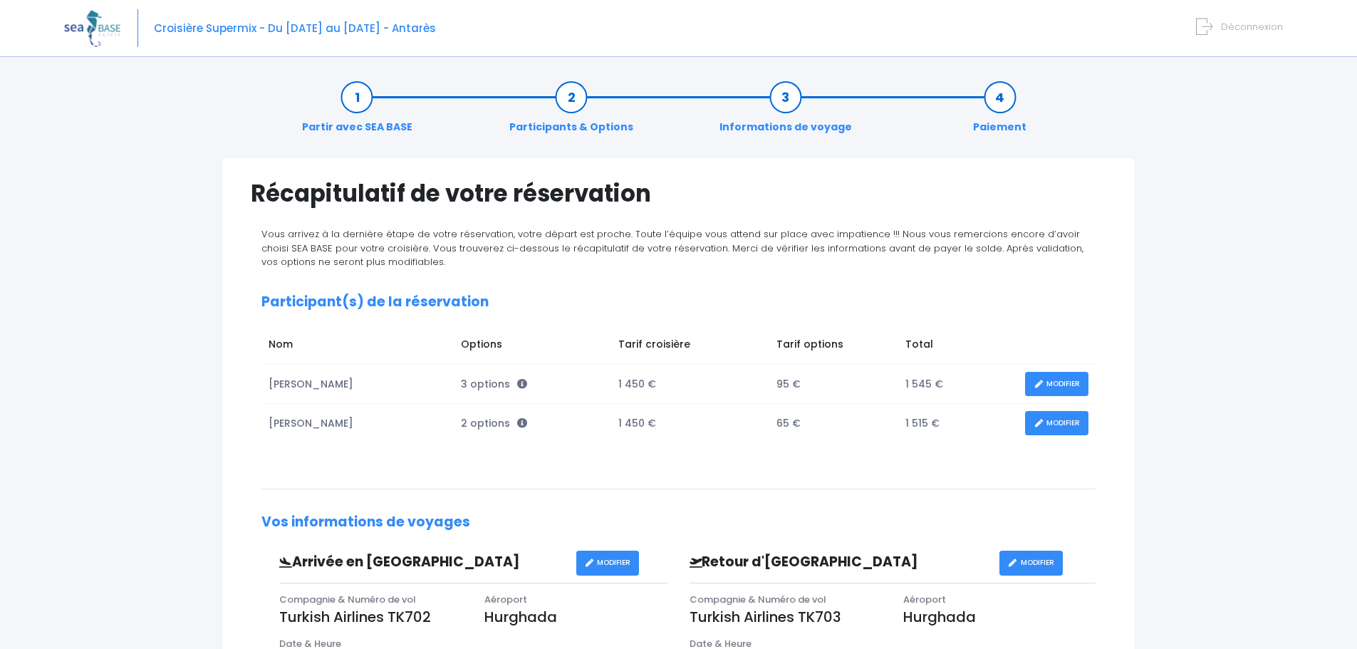
click at [1058, 427] on link "MODIFIER" at bounding box center [1056, 423] width 63 height 25
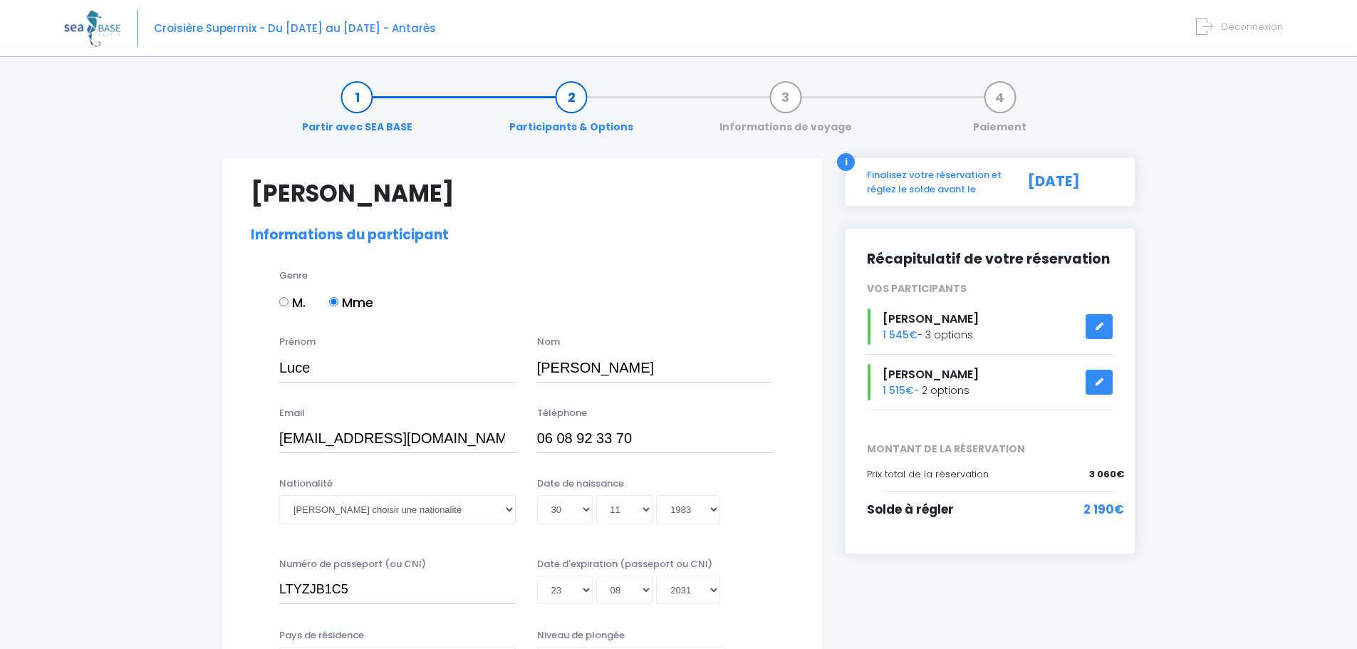
select select "N3"
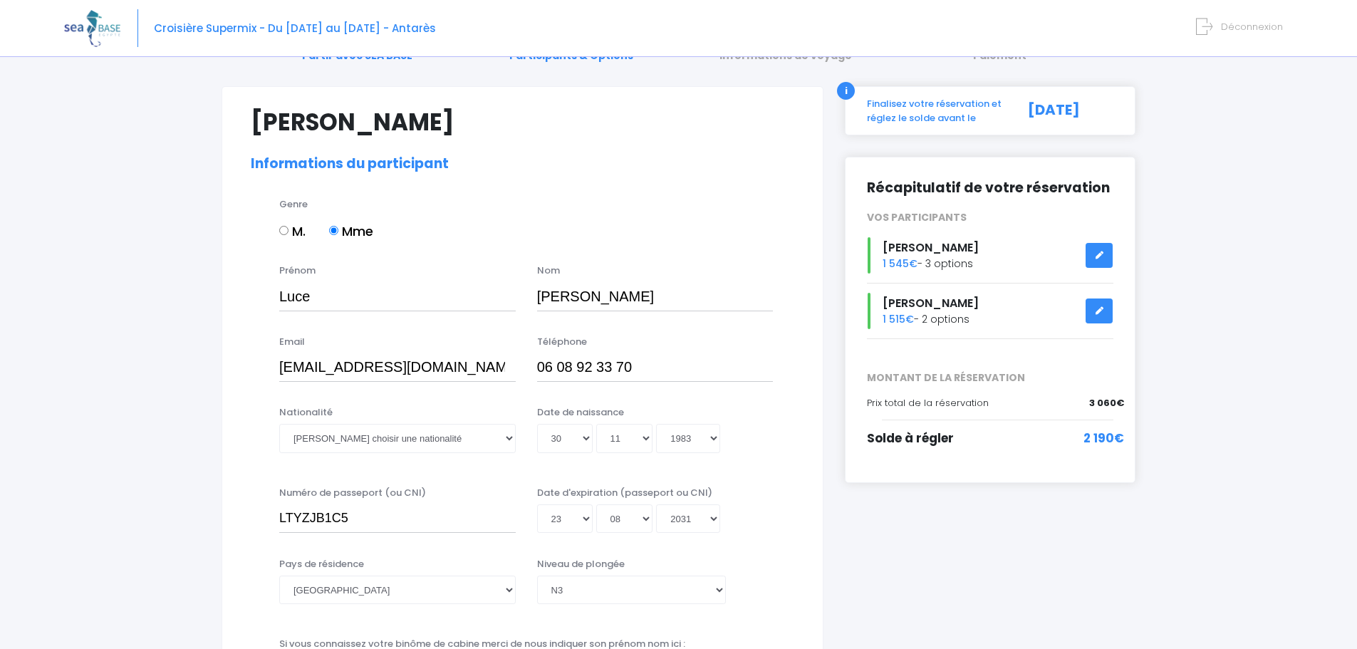
scroll to position [142, 0]
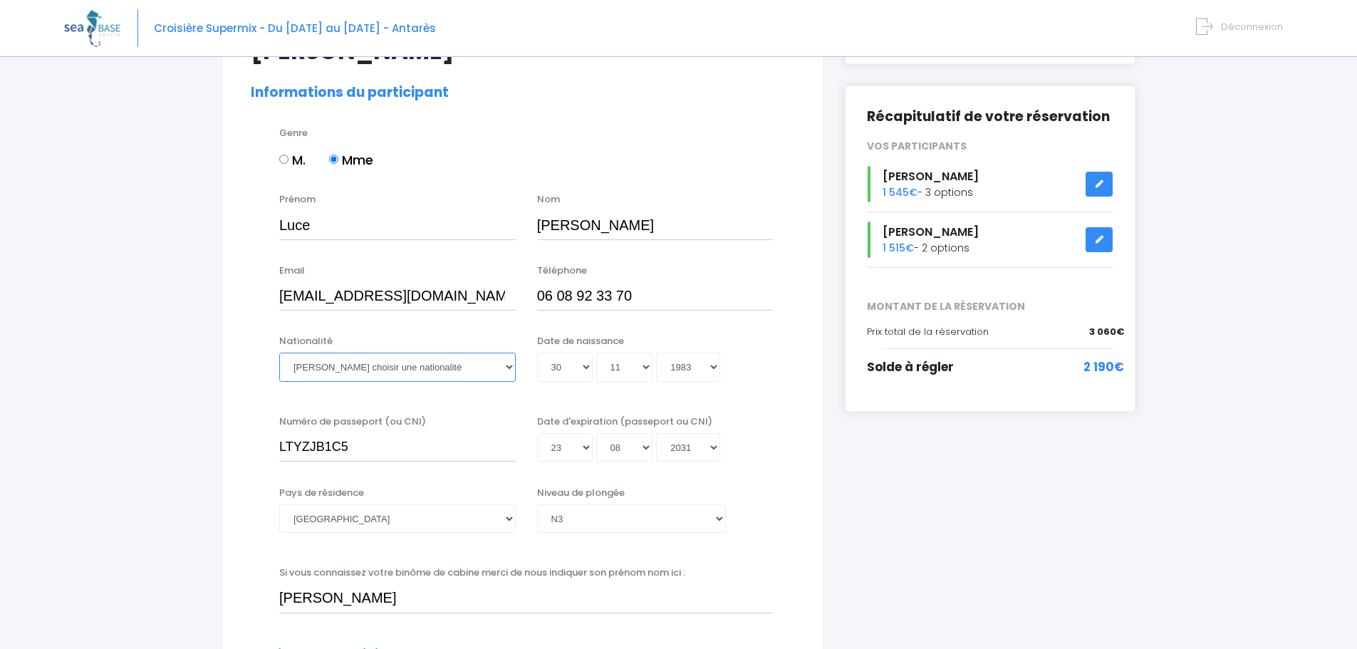
click at [426, 367] on select "Veuillez choisir une nationalité Afghane Albanaise Algerienne Allemande America…" at bounding box center [397, 366] width 236 height 28
click at [506, 369] on select "Veuillez choisir une nationalité Afghane Albanaise Algerienne Allemande America…" at bounding box center [397, 366] width 236 height 28
select select "Française"
click at [279, 352] on select "Veuillez choisir une nationalité Afghane Albanaise Algerienne Allemande America…" at bounding box center [397, 366] width 236 height 28
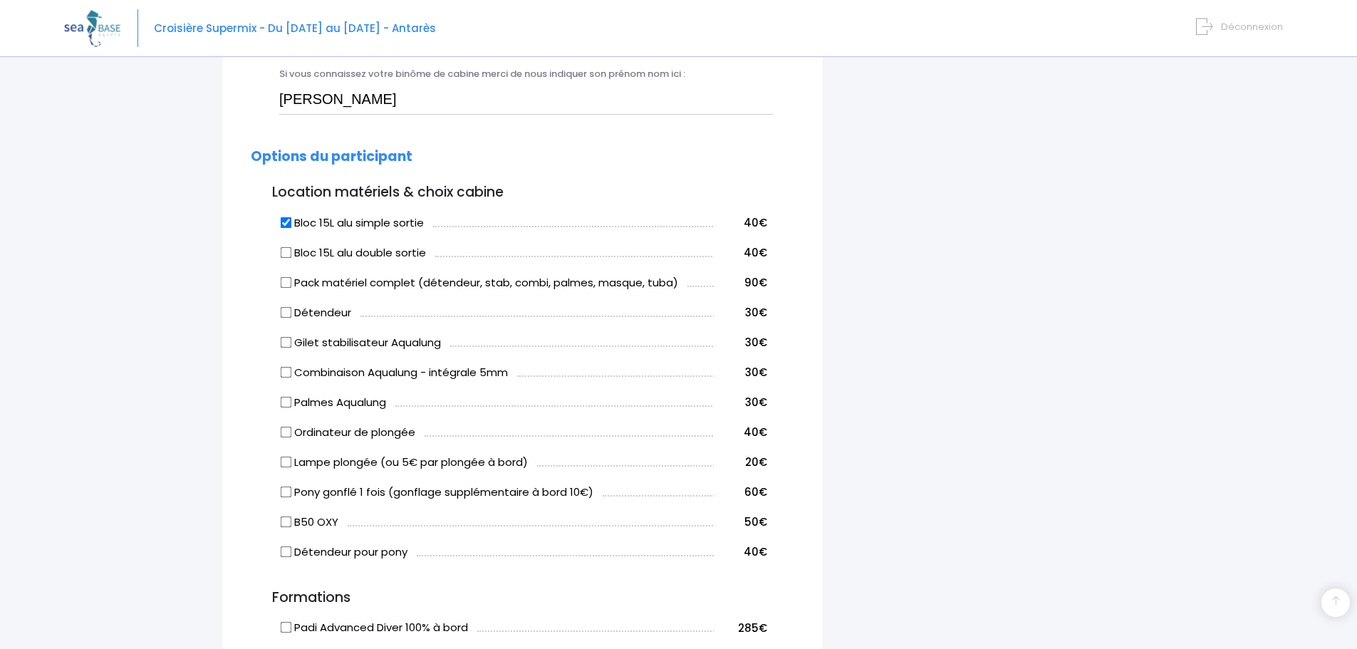
scroll to position [712, 0]
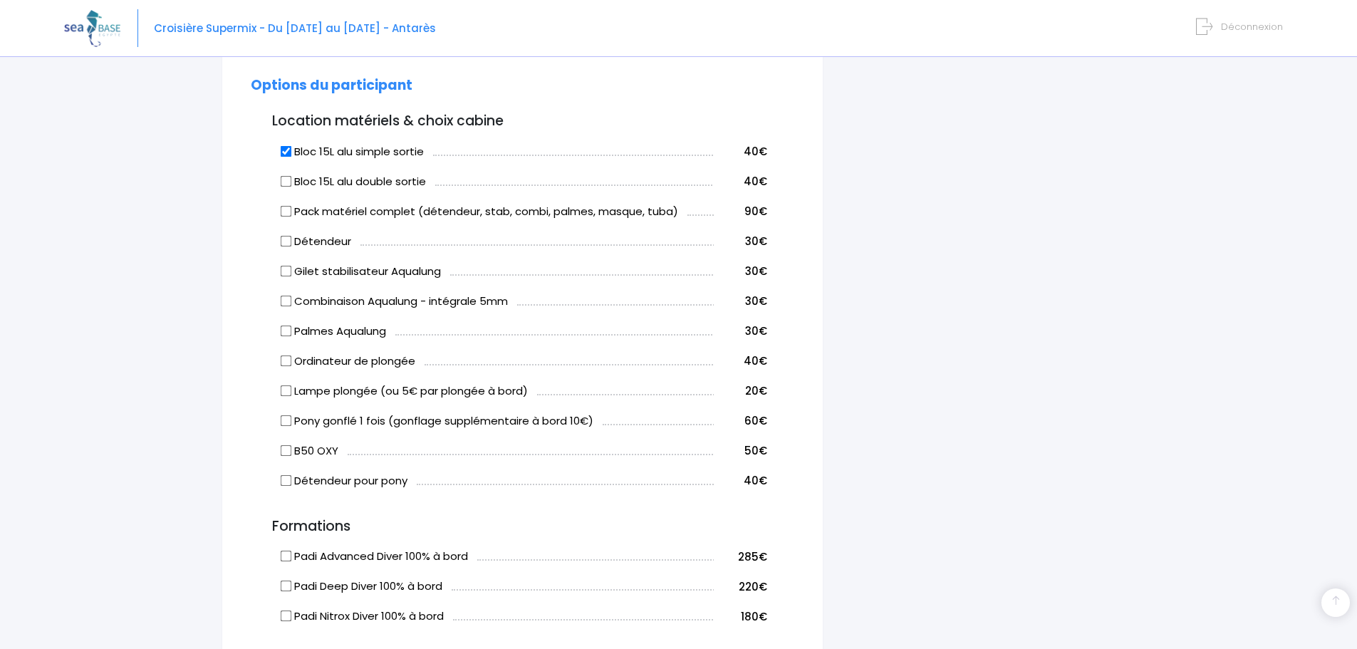
click at [333, 169] on td "Bloc 15L alu double sortie" at bounding box center [496, 179] width 436 height 30
click at [343, 179] on label "Bloc 15L alu double sortie" at bounding box center [353, 182] width 145 height 16
click at [292, 179] on input "Bloc 15L alu double sortie" at bounding box center [286, 180] width 11 height 11
checkbox input "true"
click at [334, 155] on label "Bloc 15L alu simple sortie" at bounding box center [352, 152] width 142 height 16
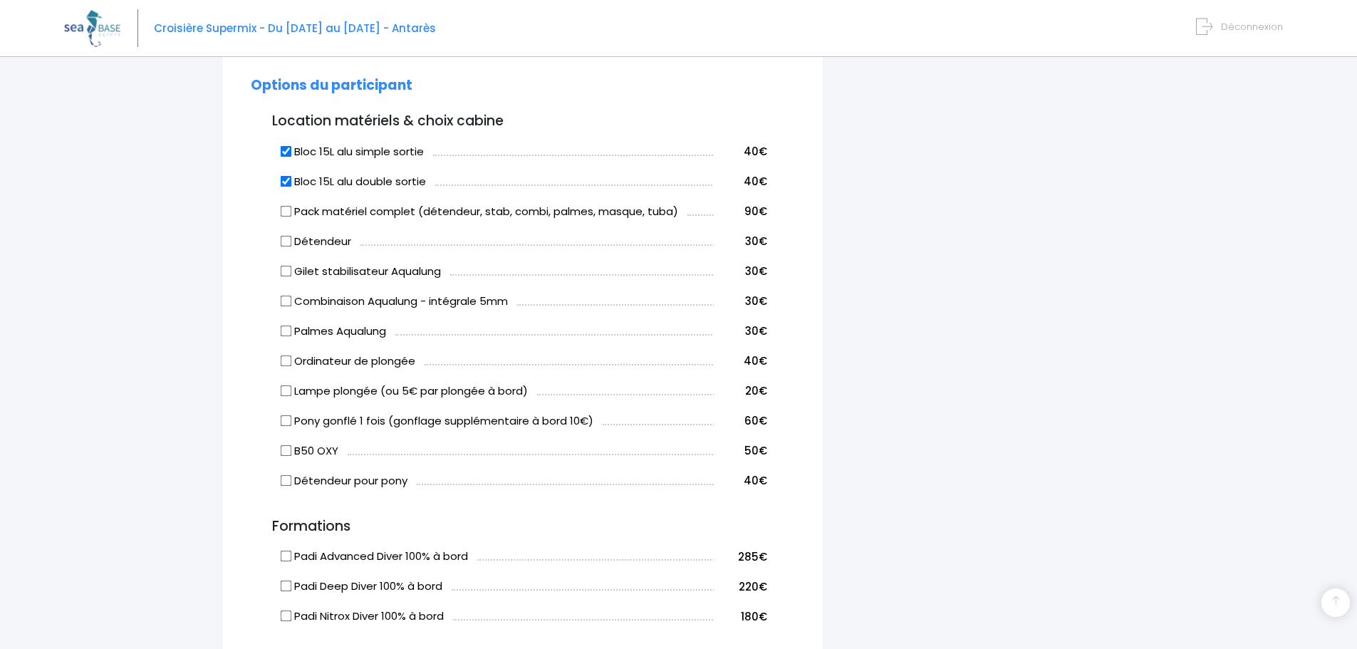
click at [292, 155] on input "Bloc 15L alu simple sortie" at bounding box center [286, 150] width 11 height 11
checkbox input "false"
click at [850, 212] on div "i Finalisez votre réservation et réglez le solde avant le 25/08/2025 Récapitula…" at bounding box center [990, 357] width 312 height 1825
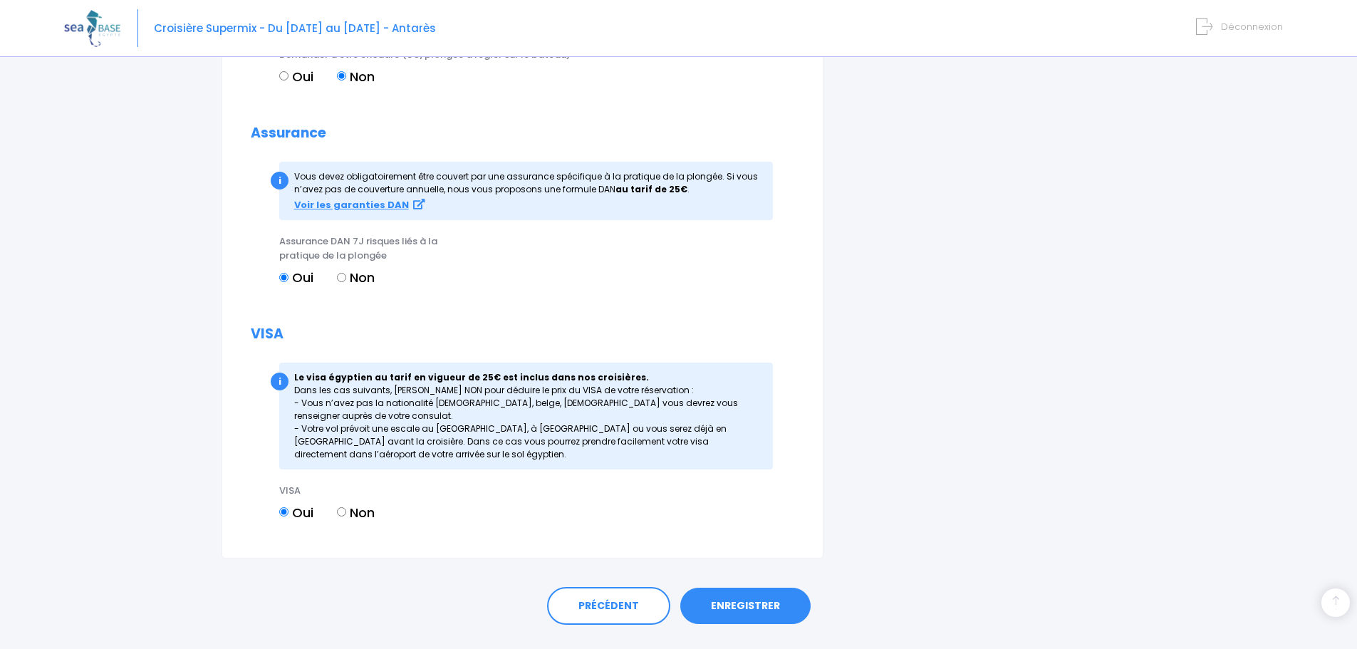
scroll to position [1457, 0]
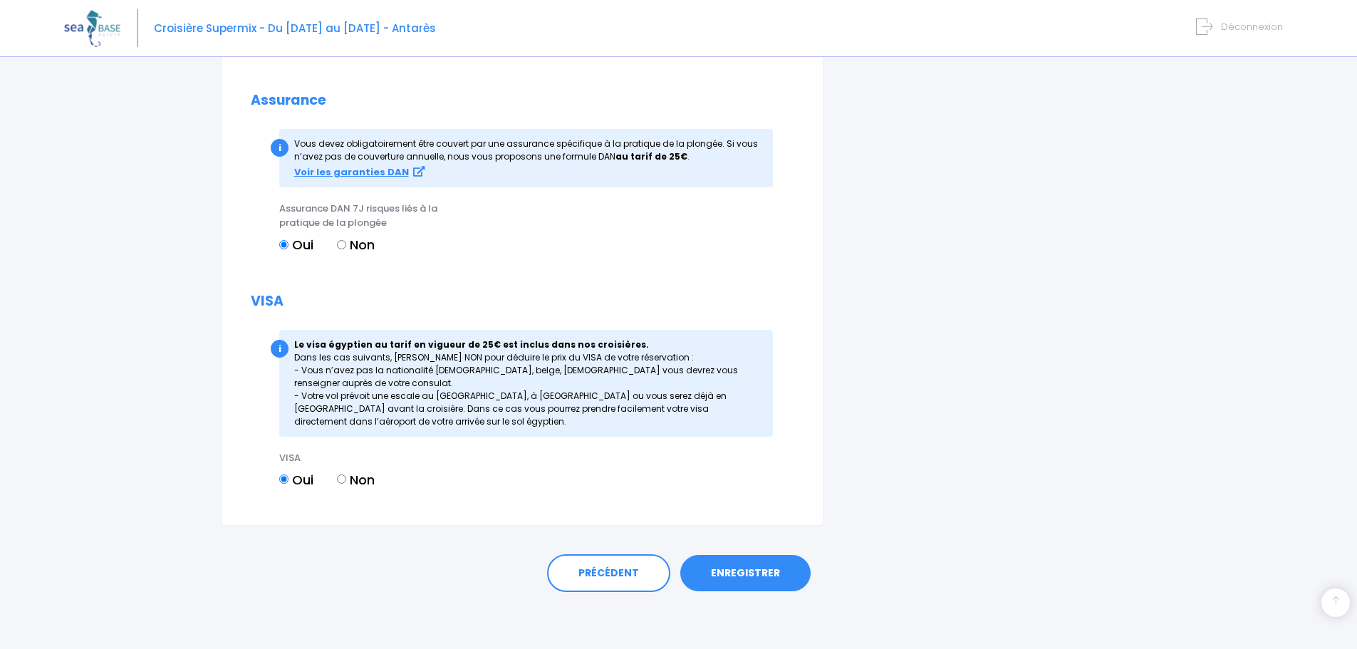
click at [742, 570] on link "ENREGISTRER" at bounding box center [745, 573] width 130 height 37
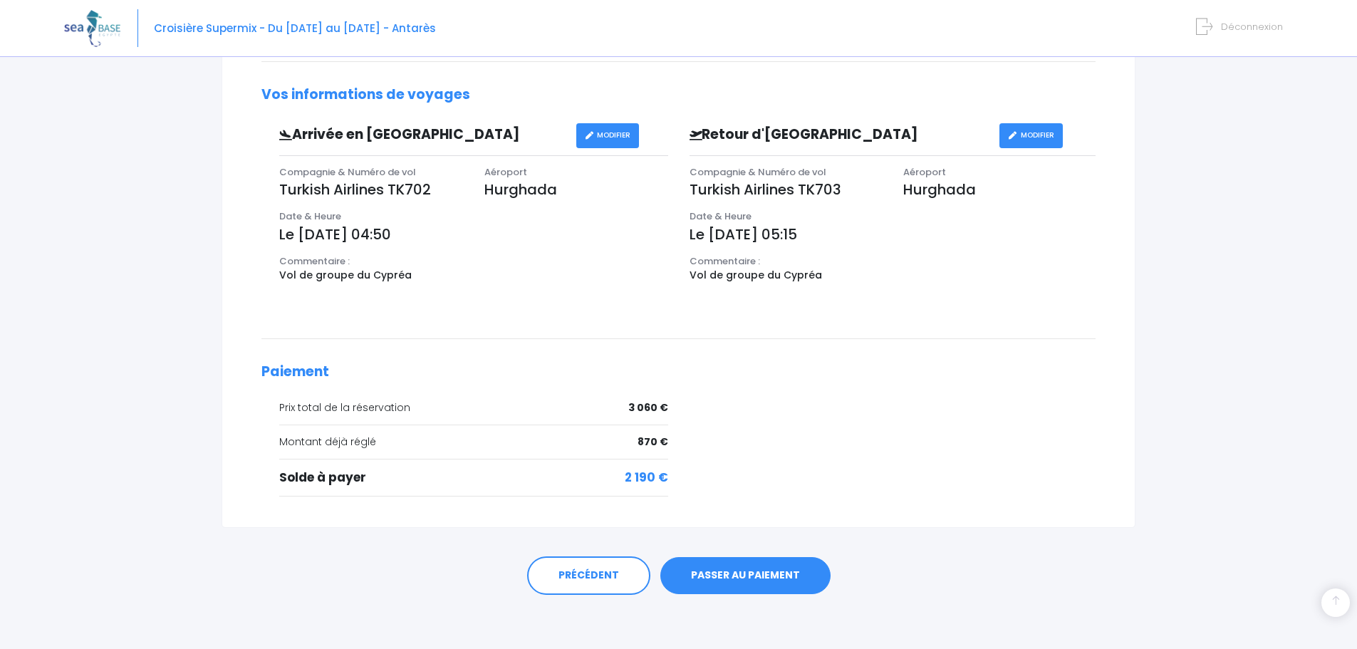
scroll to position [430, 0]
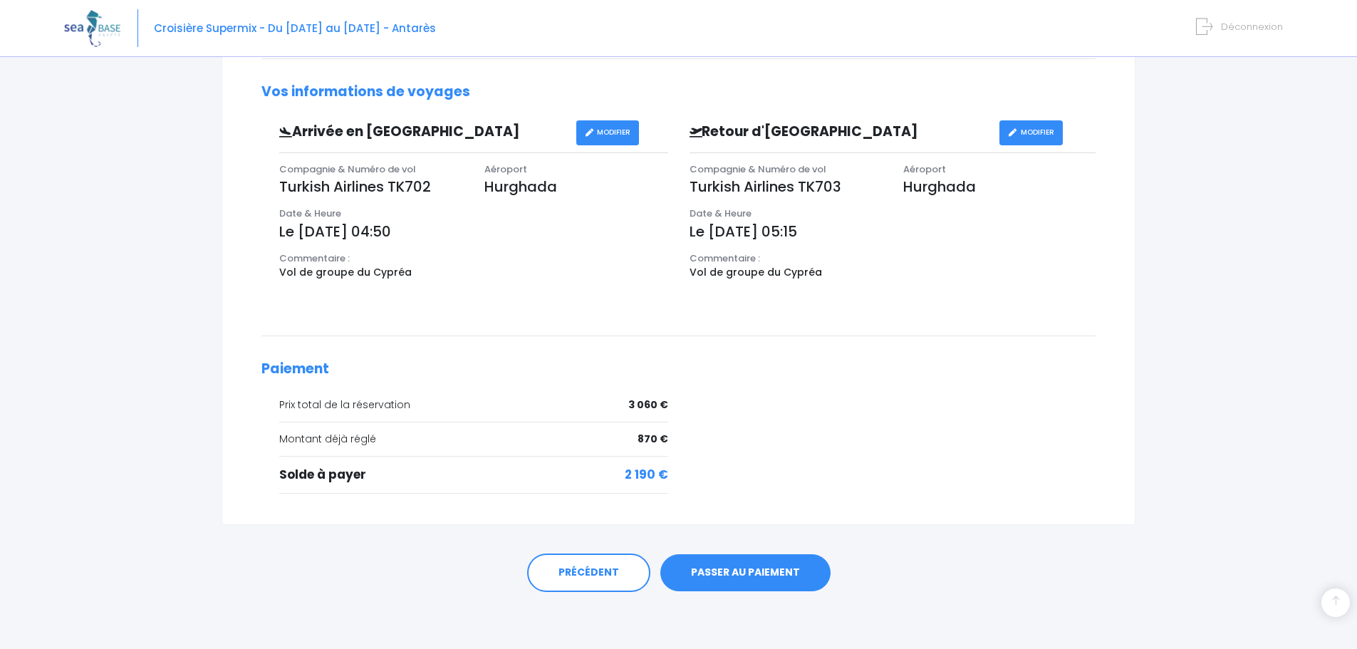
click at [730, 570] on link "PASSER AU PAIEMENT" at bounding box center [745, 572] width 170 height 37
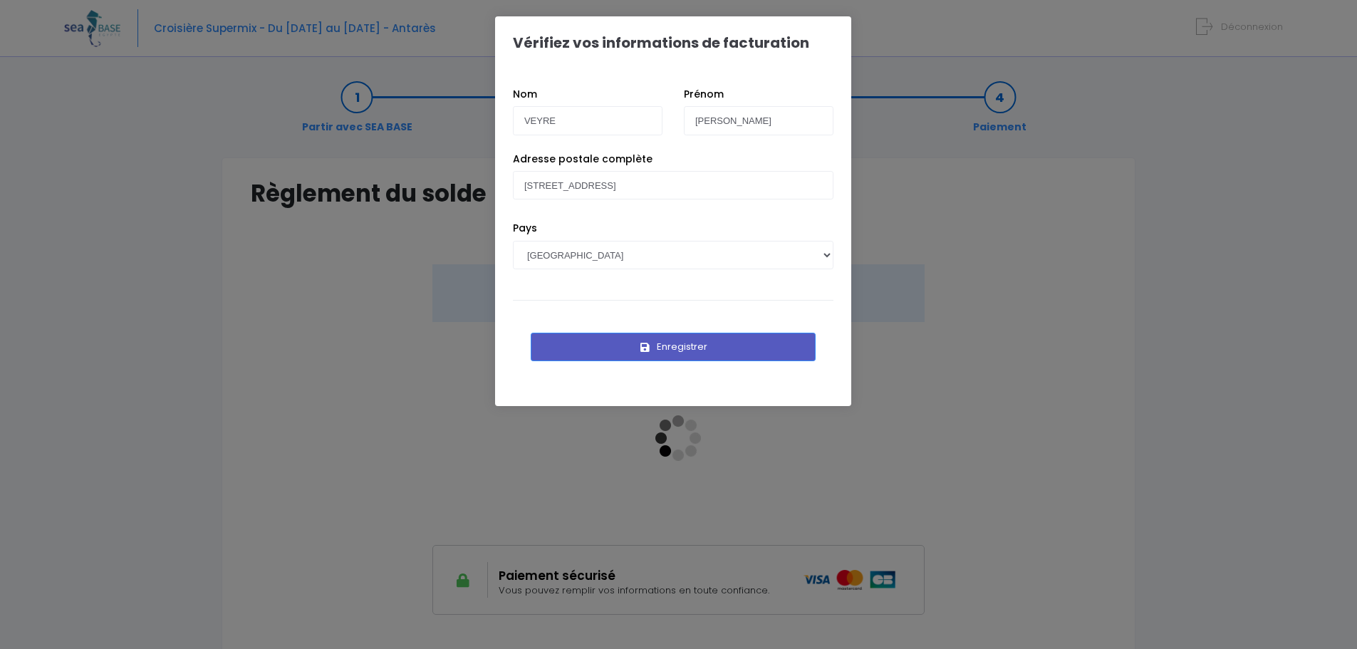
click at [700, 346] on button "Enregistrer" at bounding box center [673, 347] width 285 height 28
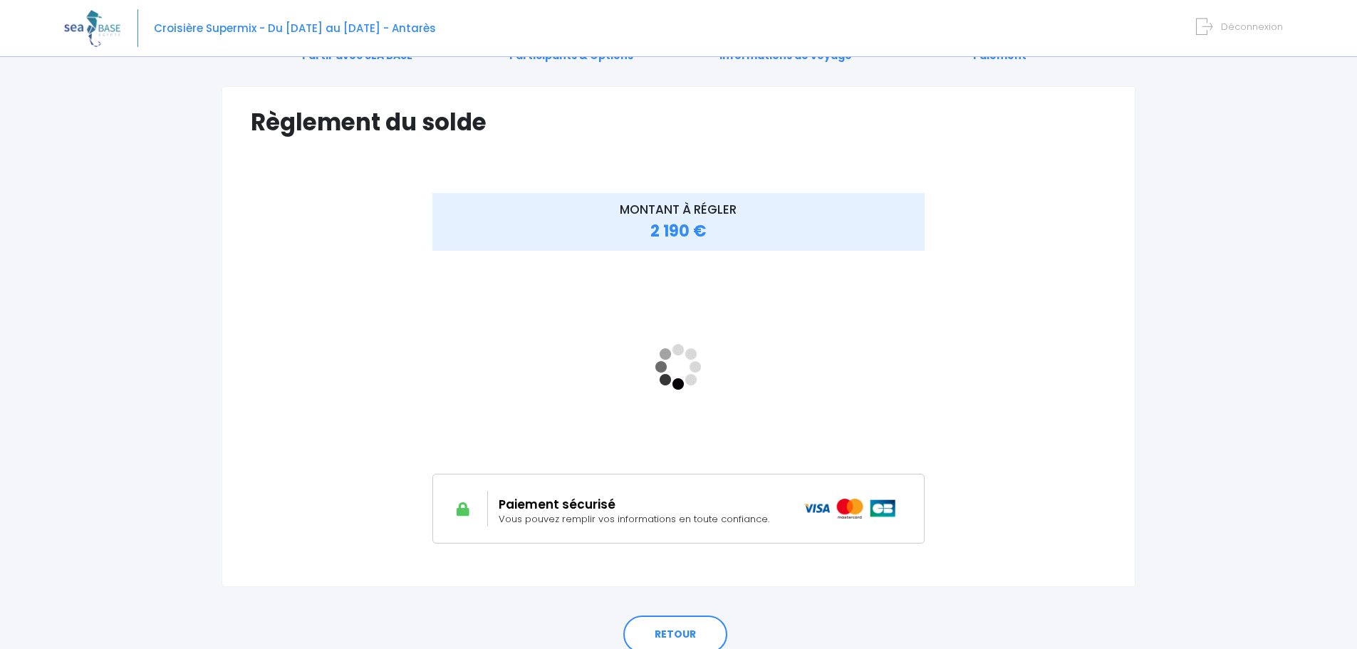
scroll to position [132, 0]
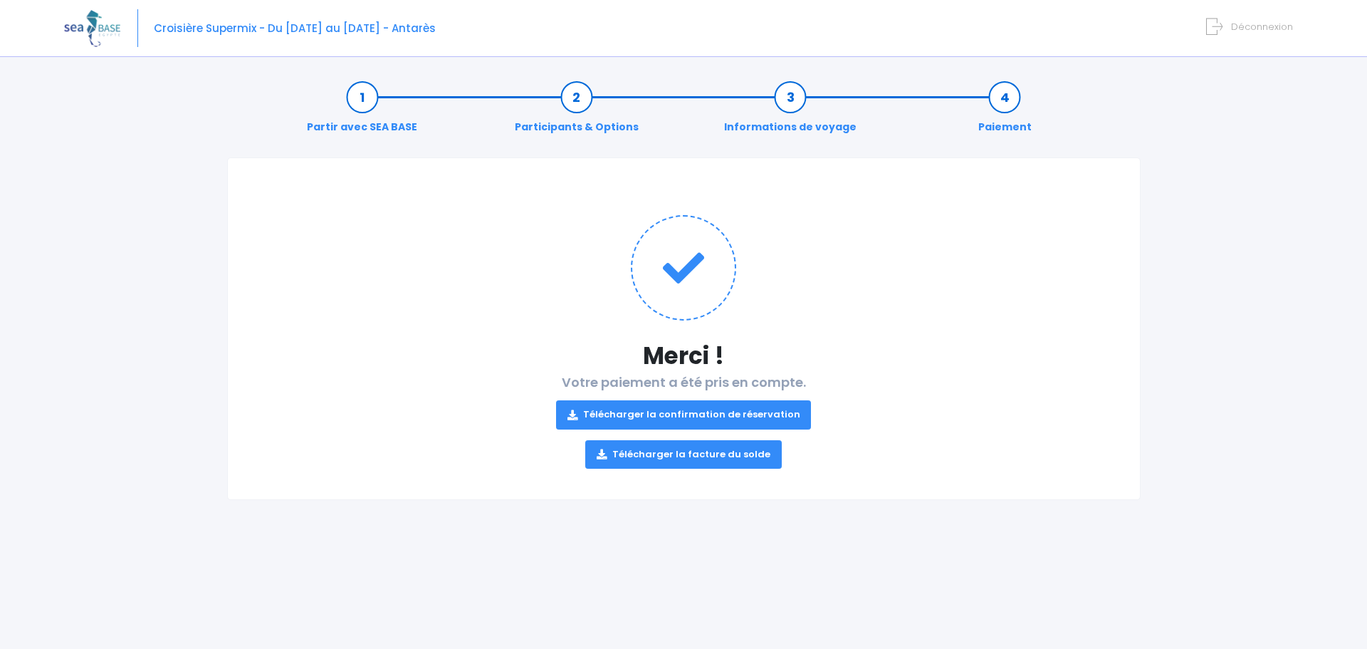
click at [763, 410] on link "Télécharger la confirmation de réservation" at bounding box center [684, 414] width 256 height 28
click at [699, 459] on link "Télécharger la facture du solde" at bounding box center [683, 454] width 197 height 28
